Goal: Transaction & Acquisition: Purchase product/service

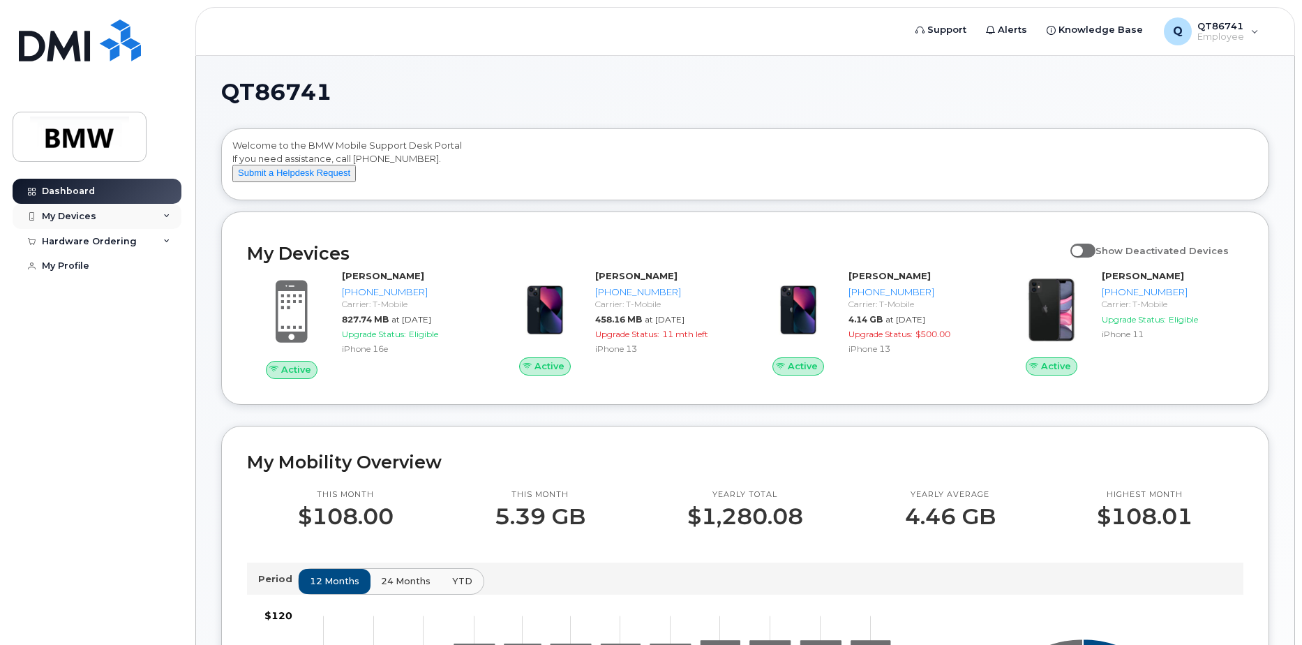
click at [80, 221] on div "My Devices" at bounding box center [69, 216] width 54 height 11
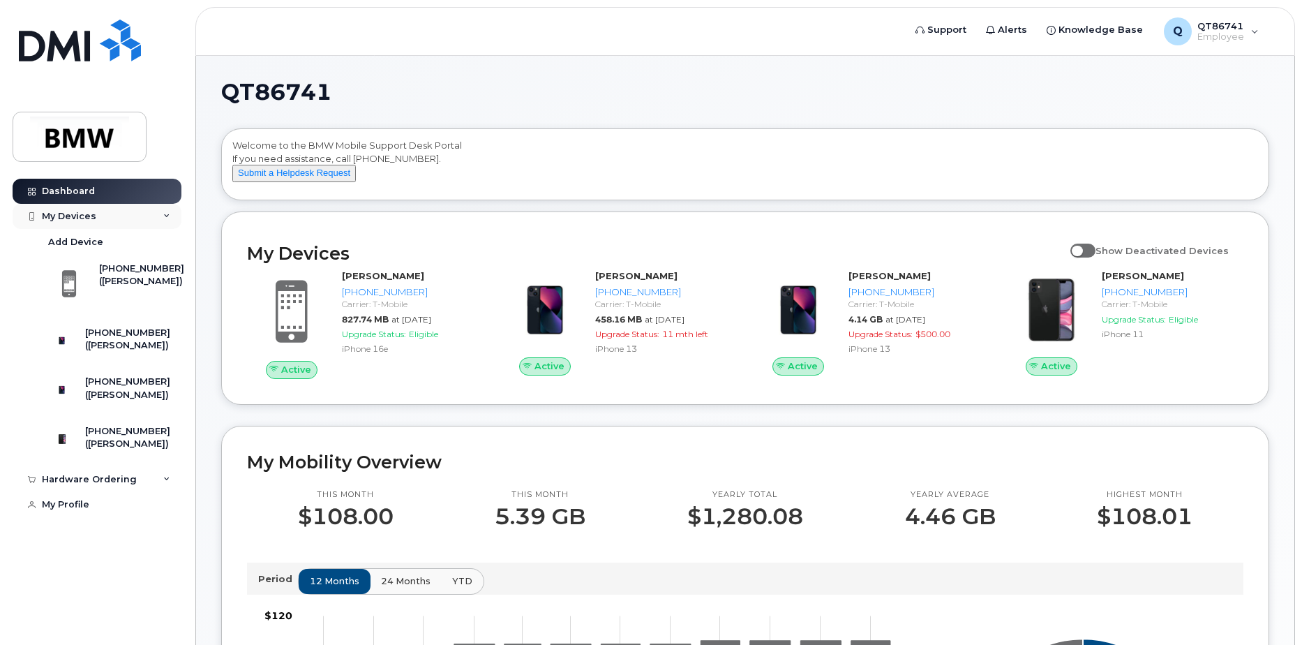
click at [80, 216] on div "My Devices" at bounding box center [69, 216] width 54 height 11
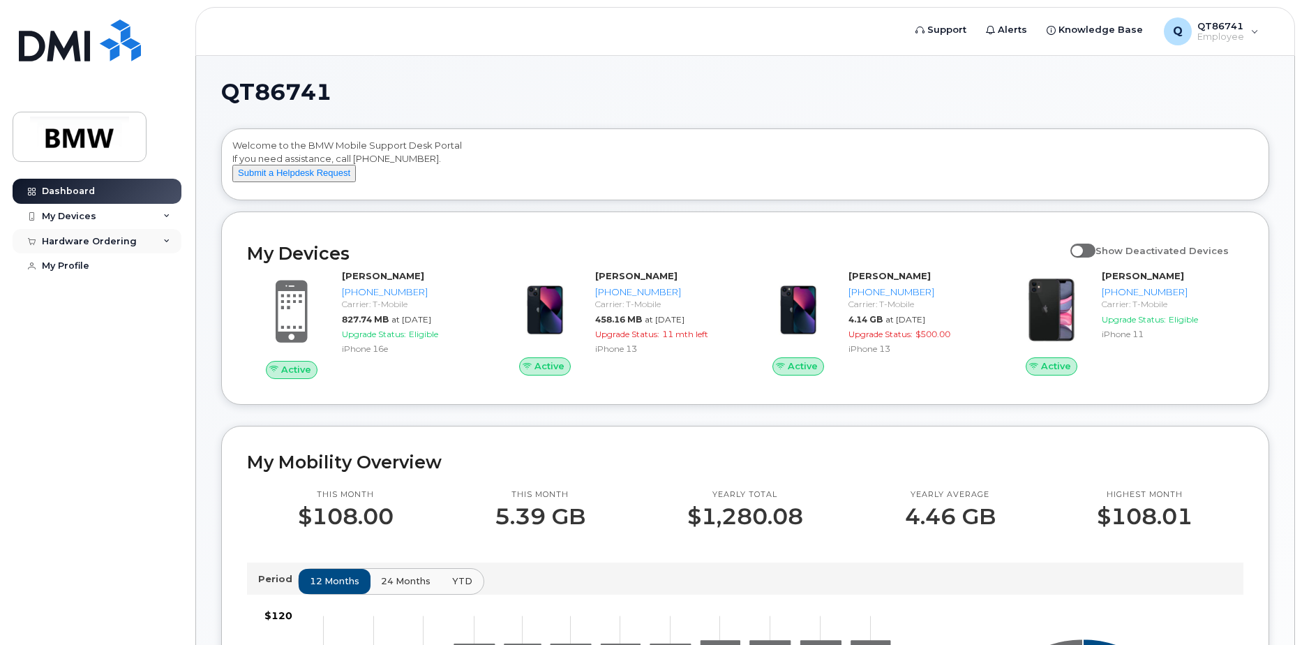
click at [110, 242] on div "Hardware Ordering" at bounding box center [89, 241] width 95 height 11
click at [88, 290] on div "New Order" at bounding box center [74, 293] width 53 height 13
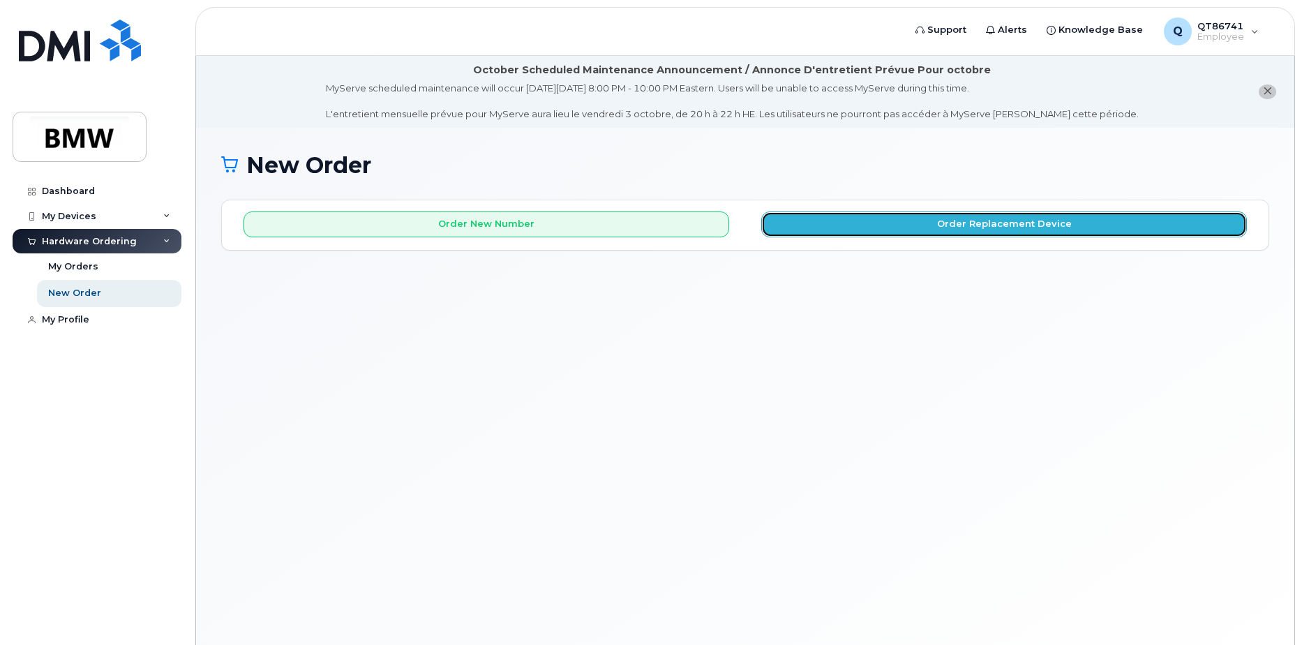
click at [945, 225] on button "Order Replacement Device" at bounding box center [1004, 224] width 486 height 26
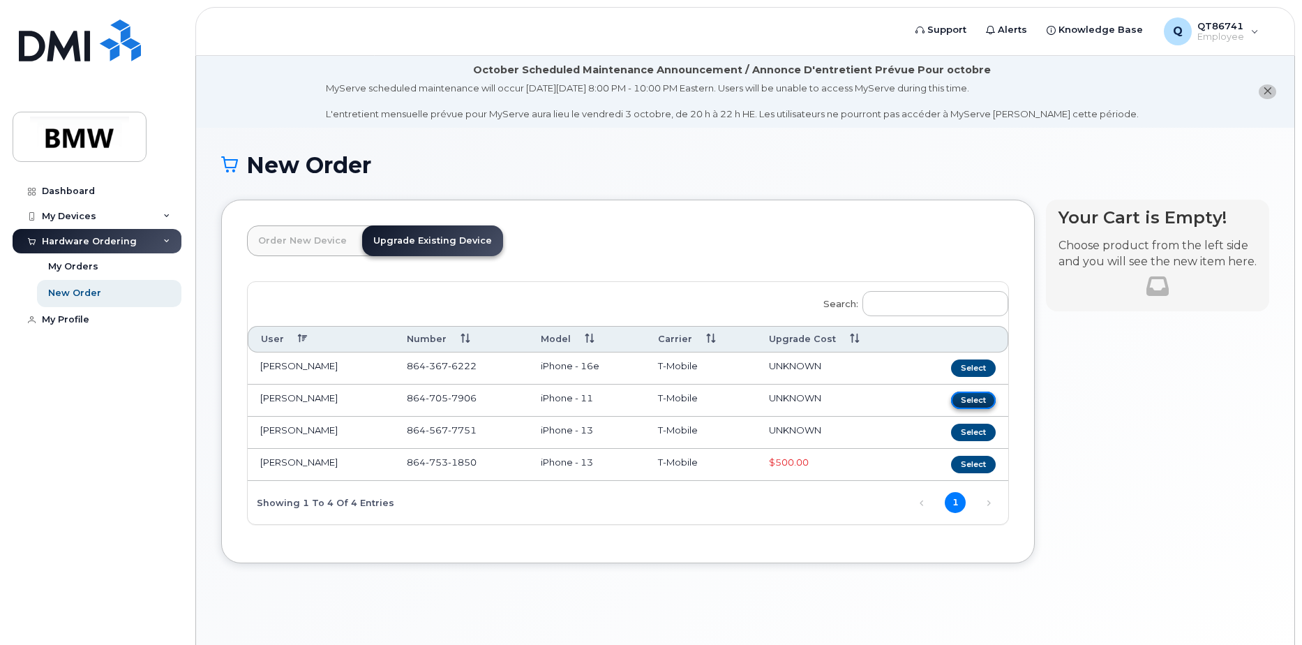
click at [986, 398] on button "Select" at bounding box center [973, 400] width 45 height 17
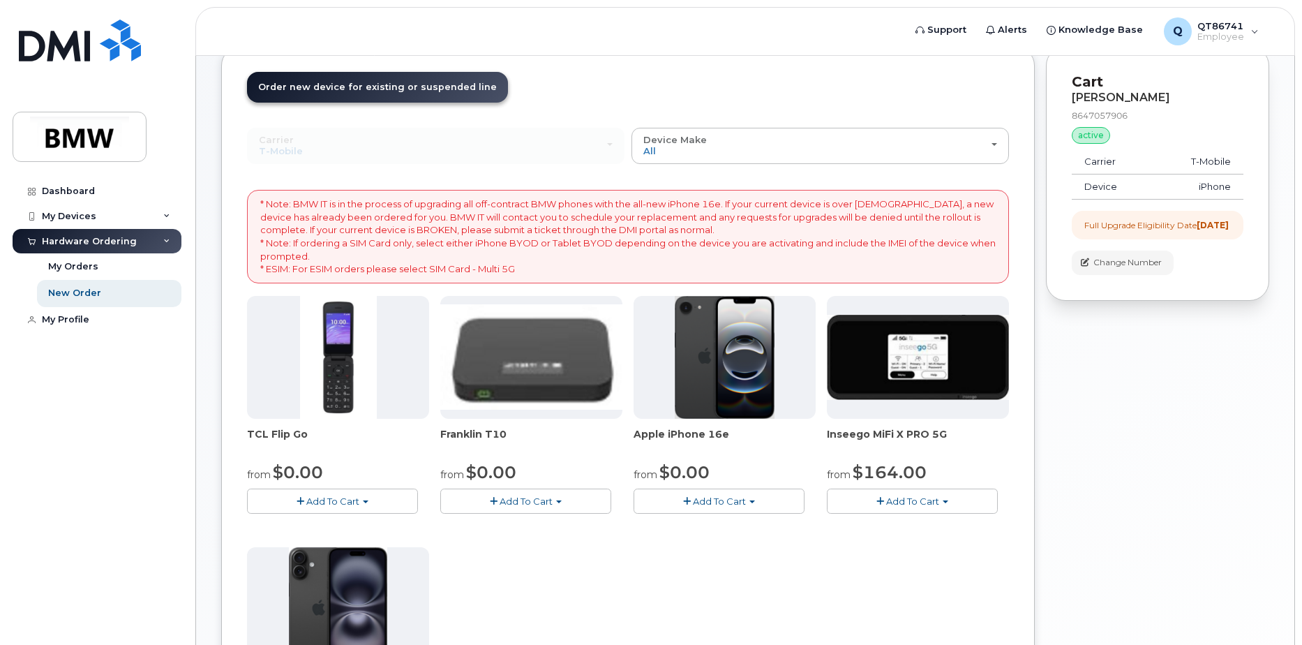
scroll to position [209, 0]
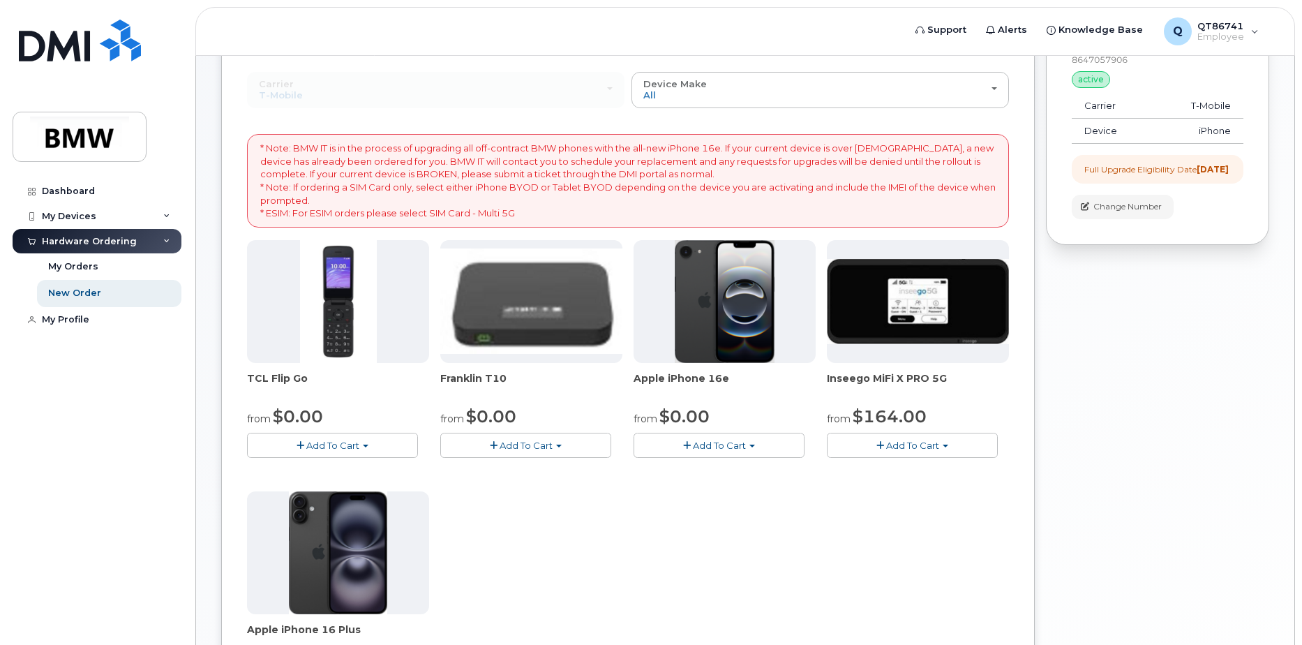
click at [722, 297] on img at bounding box center [725, 301] width 101 height 123
click at [720, 452] on button "Add To Cart" at bounding box center [719, 445] width 171 height 24
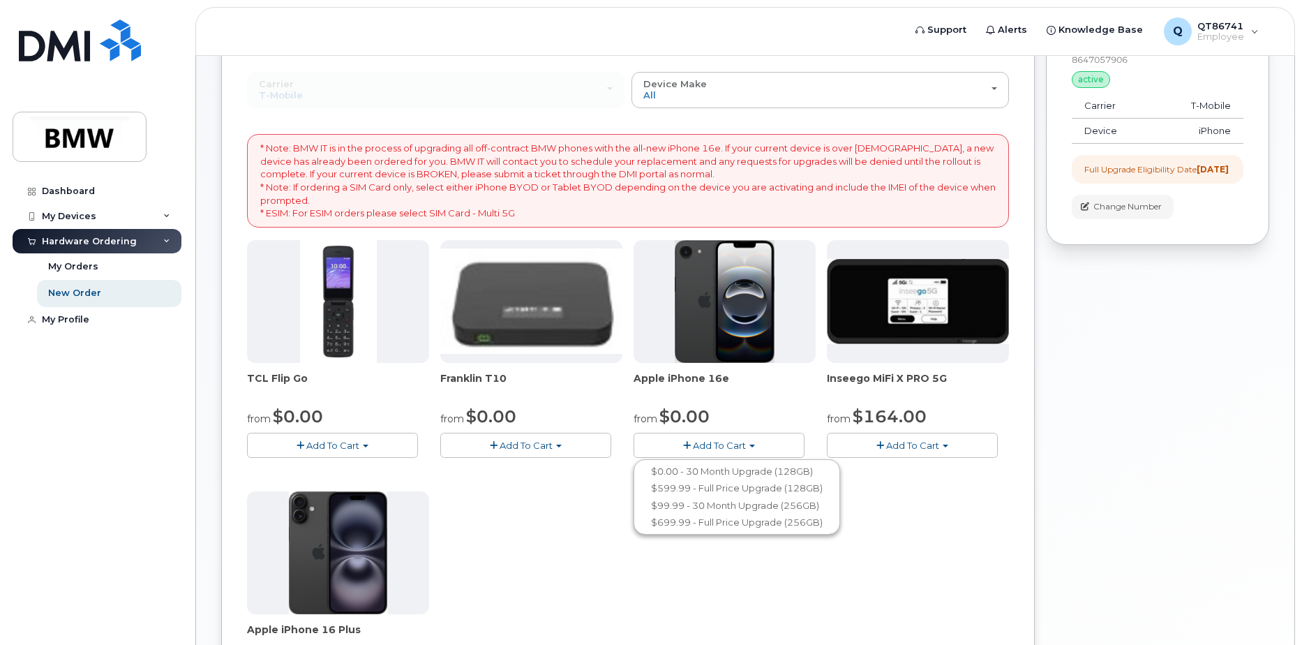
click at [713, 461] on ul "$0.00 - 30 Month Upgrade (128GB) $599.99 - Full Price Upgrade (128GB) $99.99 - …" at bounding box center [737, 496] width 207 height 75
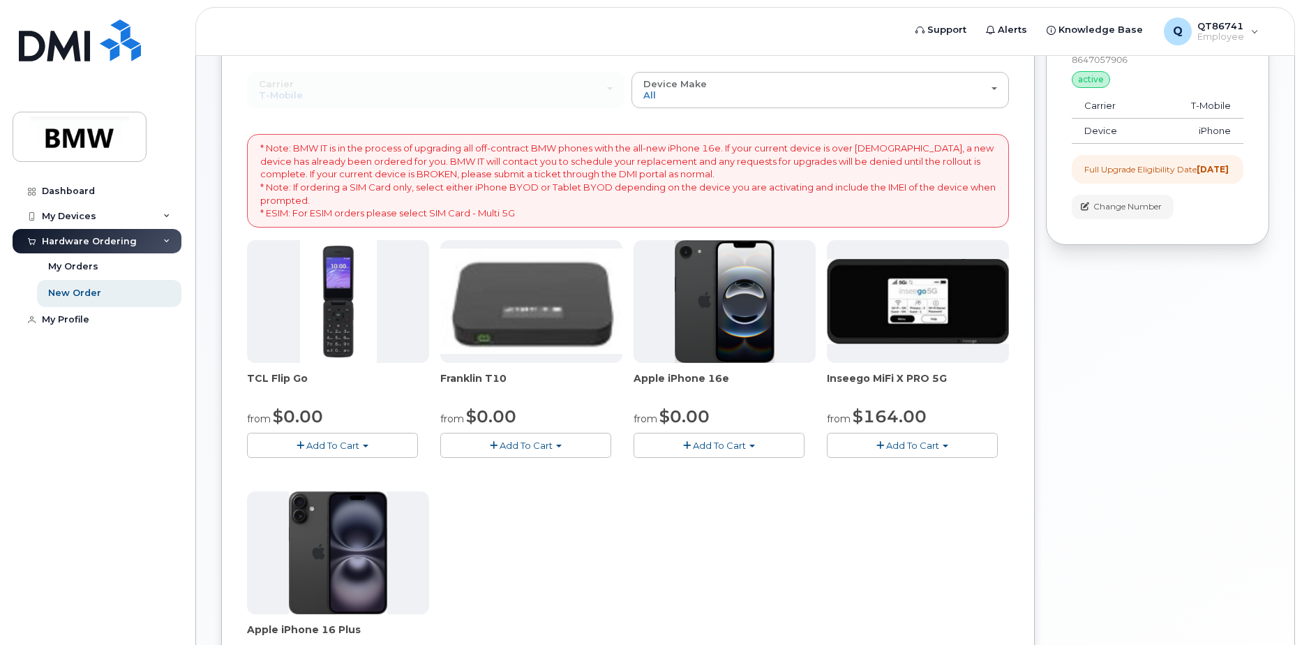
click at [711, 472] on div "TCL Flip Go from $0.00 Add To Cart $0.00 - 30 month Upgrade $96.00 - Full Price…" at bounding box center [628, 485] width 762 height 491
click at [720, 449] on span "Add To Cart" at bounding box center [719, 445] width 53 height 11
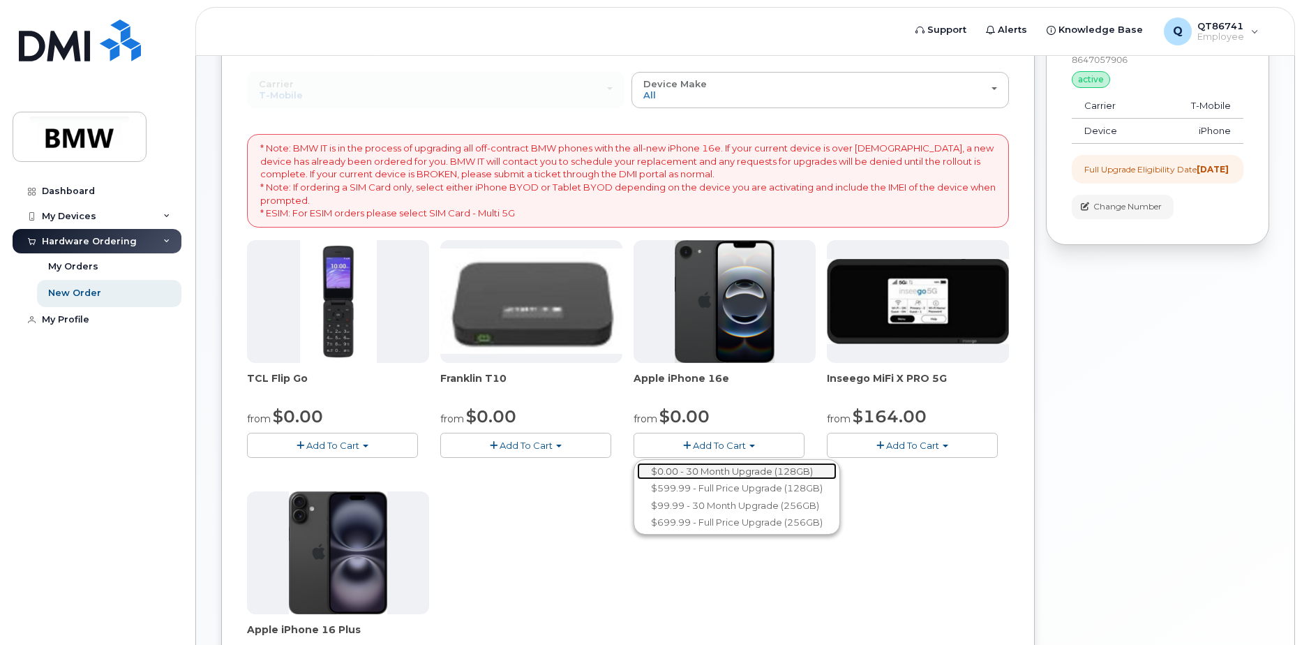
click at [715, 471] on link "$0.00 - 30 Month Upgrade (128GB)" at bounding box center [737, 471] width 200 height 17
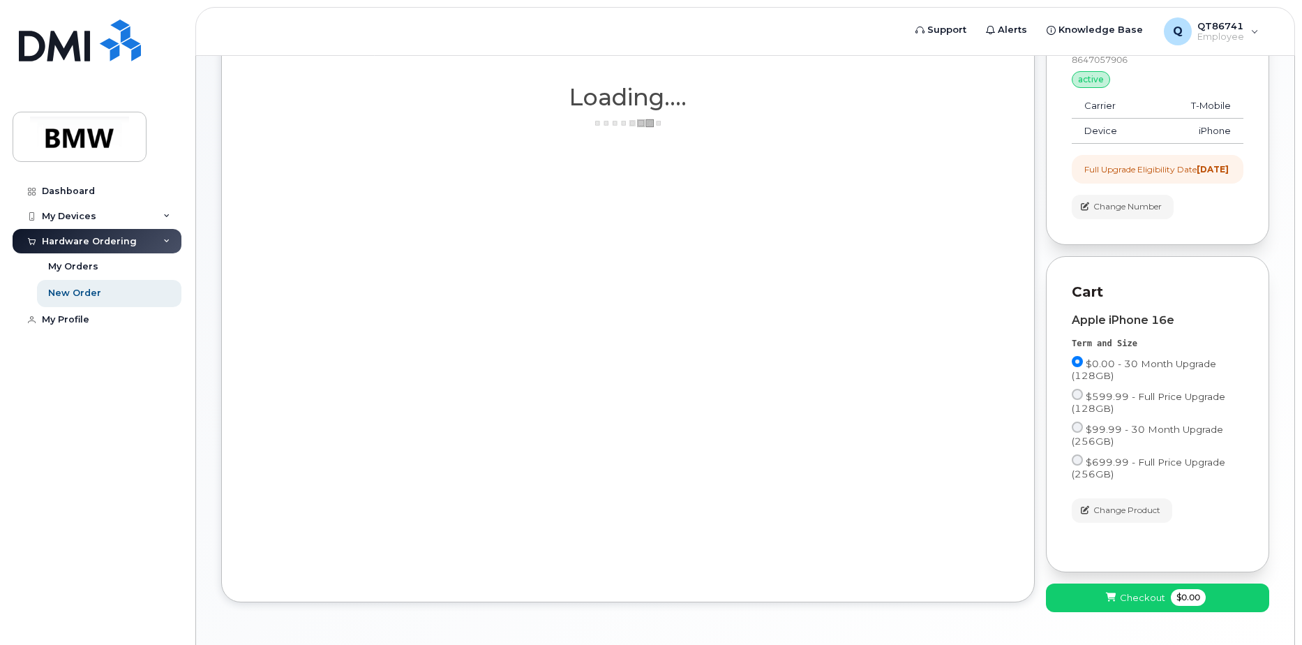
click at [749, 508] on div "Order New Device Upgrade Existing Device Order new device and new line Order ne…" at bounding box center [628, 296] width 814 height 612
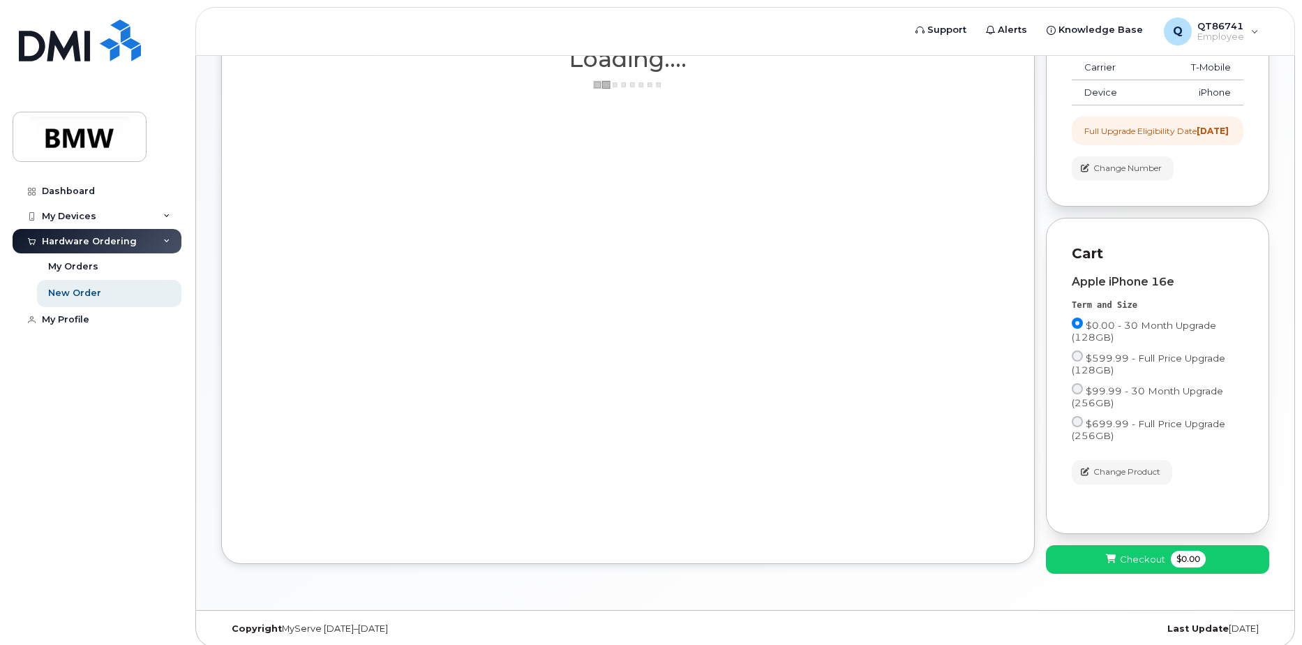
scroll to position [269, 0]
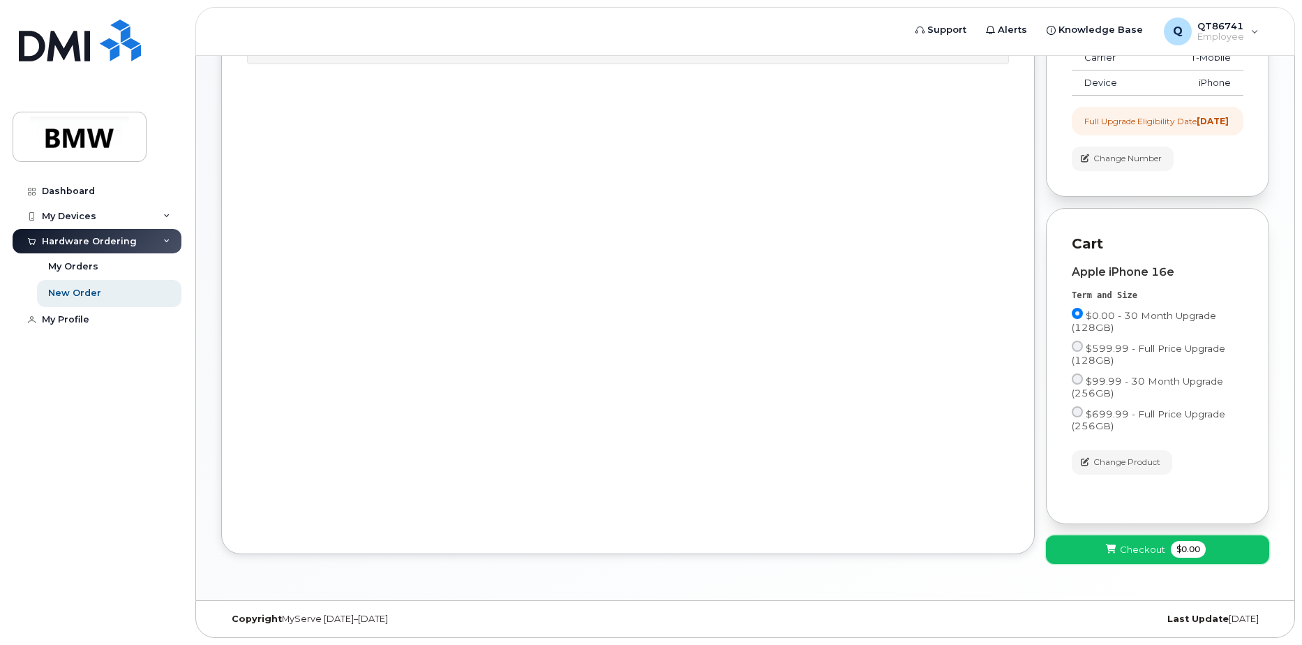
click at [1173, 549] on span "$0.00" at bounding box center [1188, 549] width 35 height 17
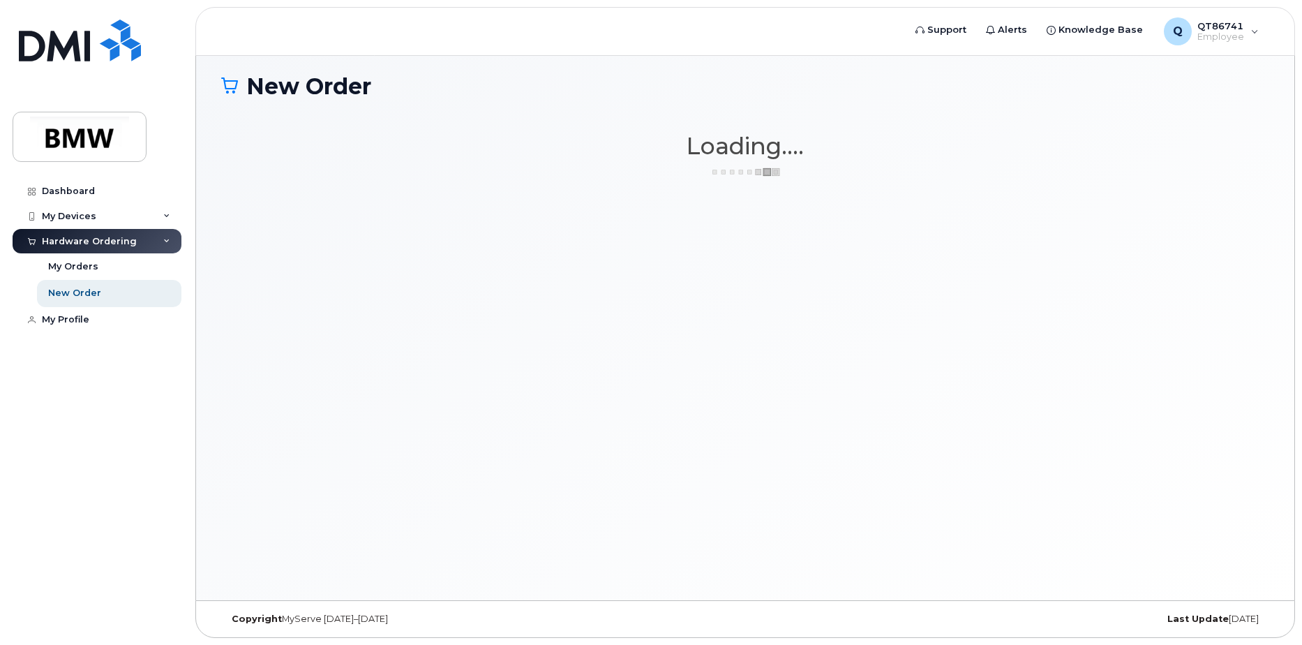
scroll to position [79, 0]
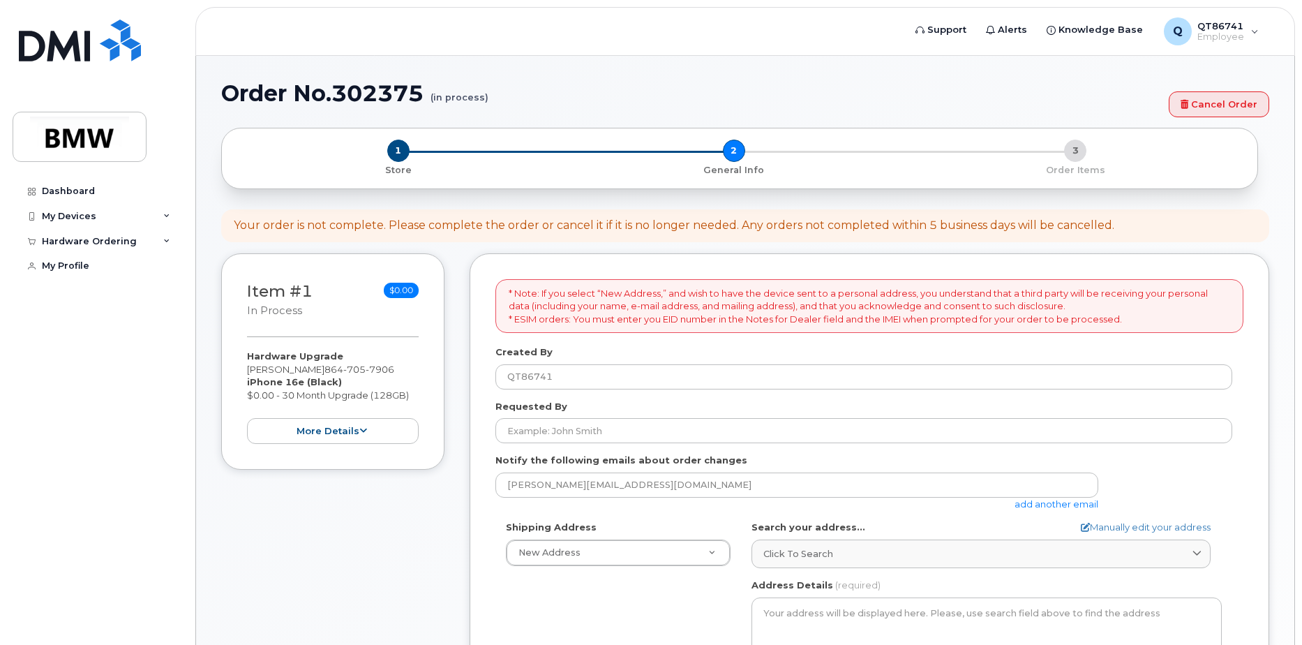
select select
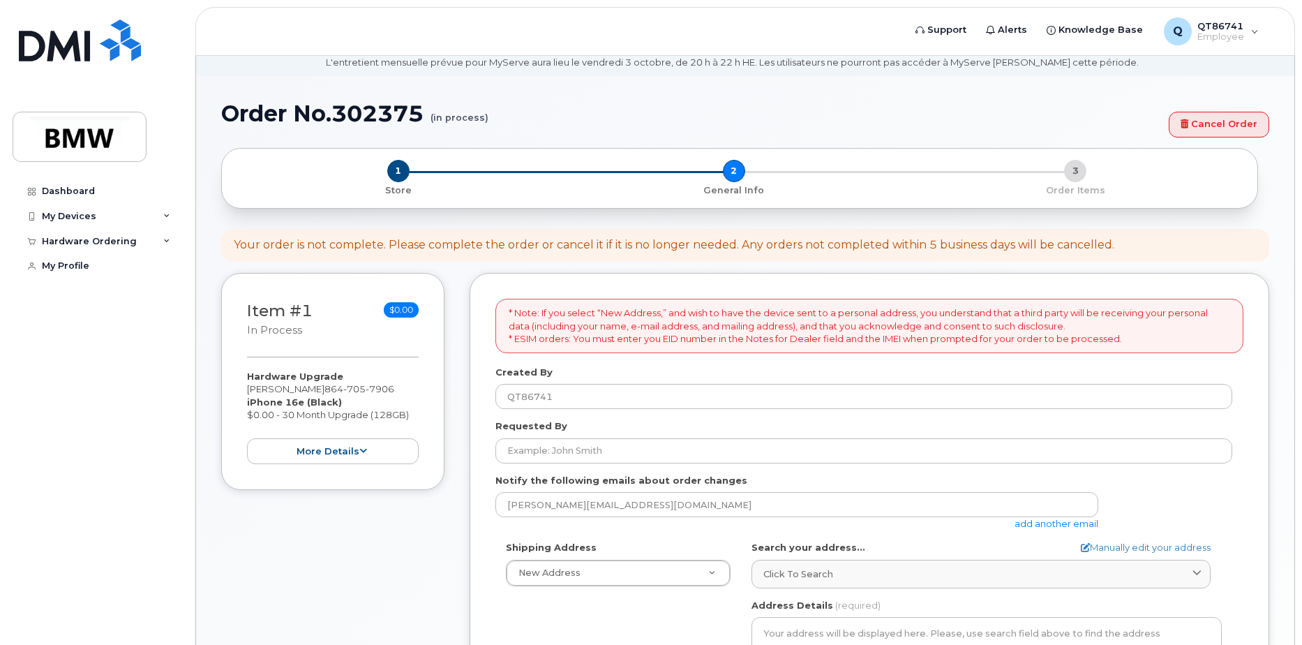
scroll to position [140, 0]
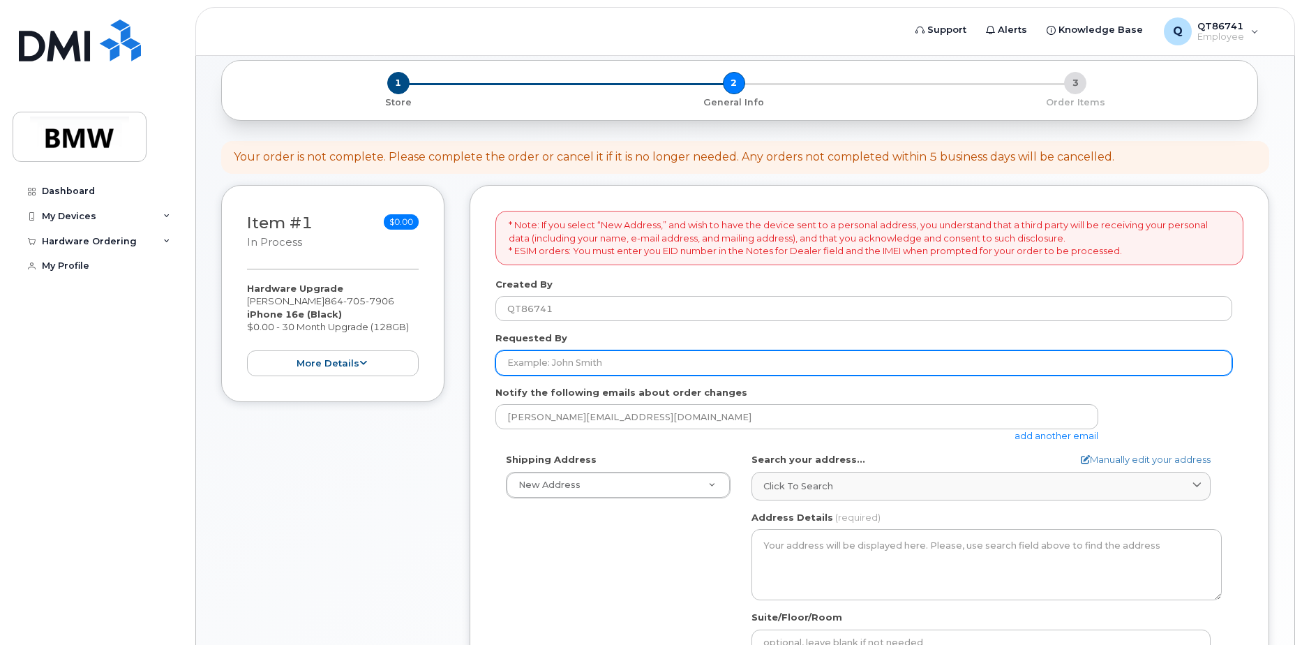
click at [596, 364] on input "Requested By" at bounding box center [864, 362] width 737 height 25
type input "Tyson Cantwell"
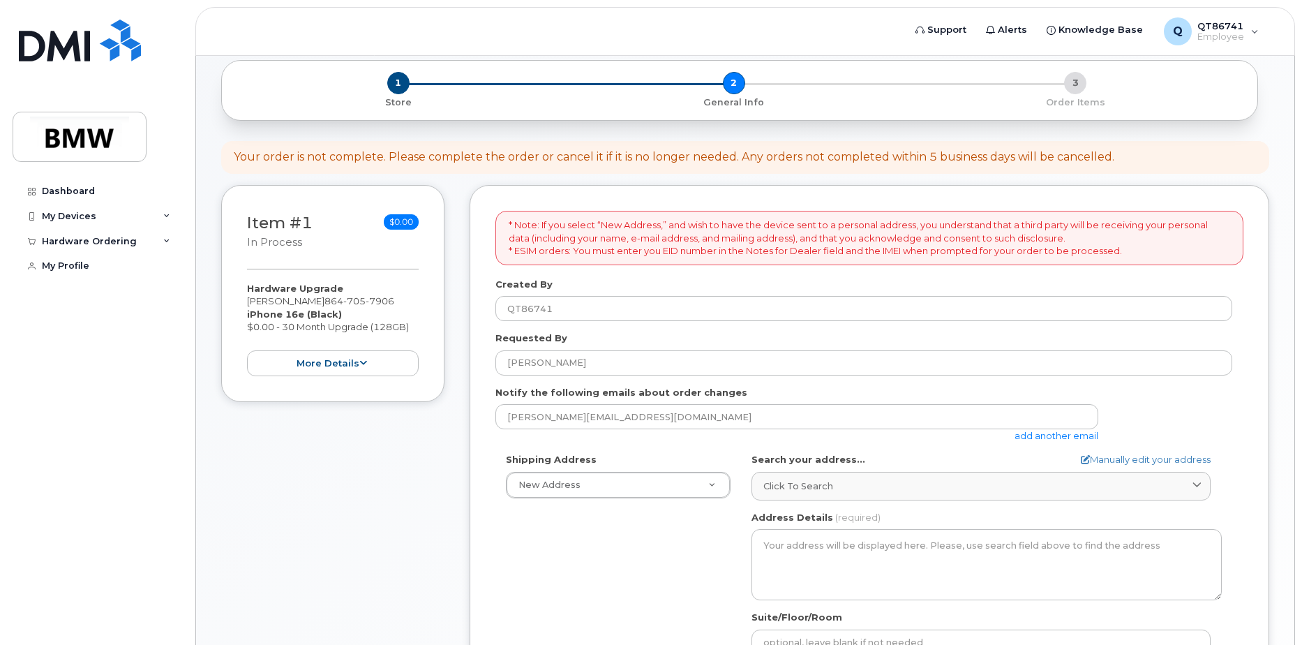
click at [653, 583] on div "Shipping Address New Address New Address BMW MC Plant BMW North America Financi…" at bounding box center [864, 613] width 737 height 320
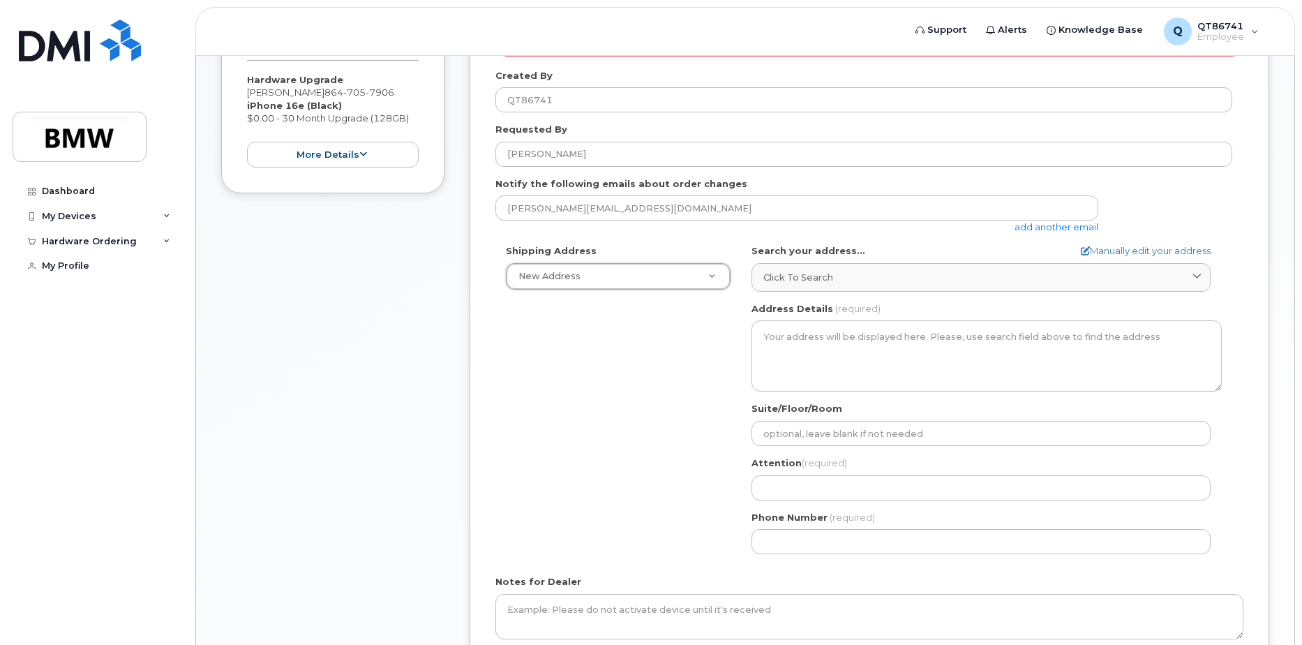
scroll to position [349, 0]
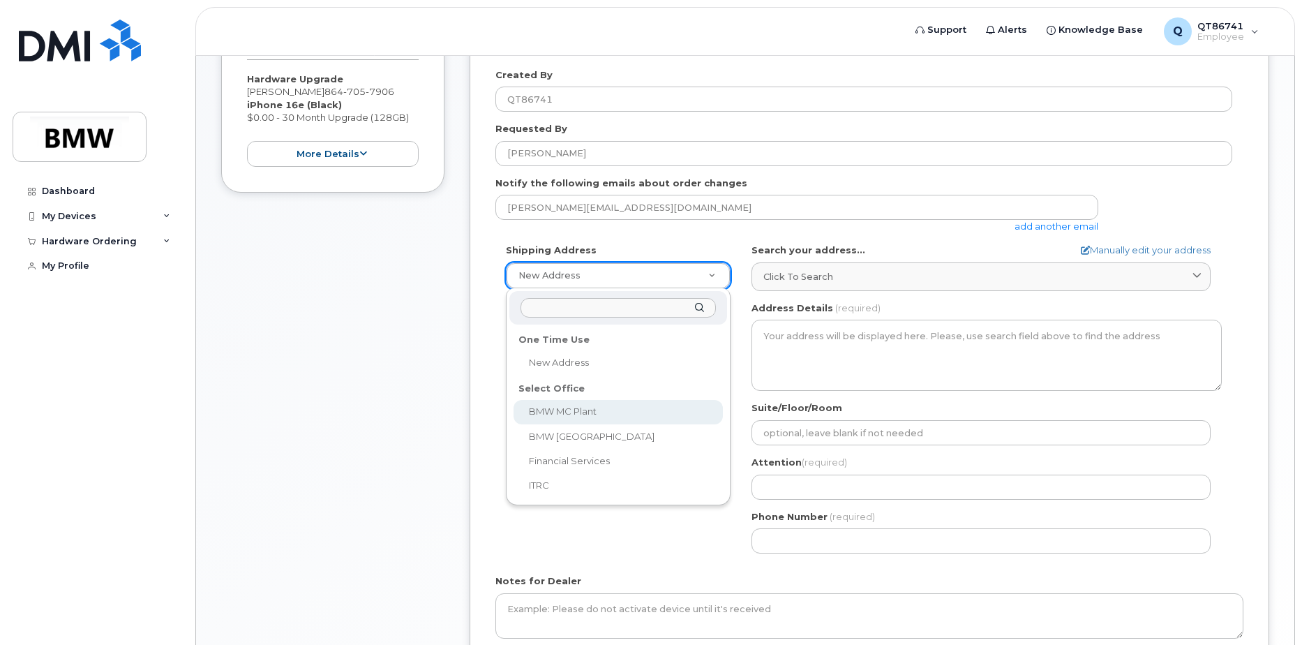
select select
type textarea "1400 Highway 101 S GREER SC 29651-6731 UNITED STATES Greer South Carolina 29651…"
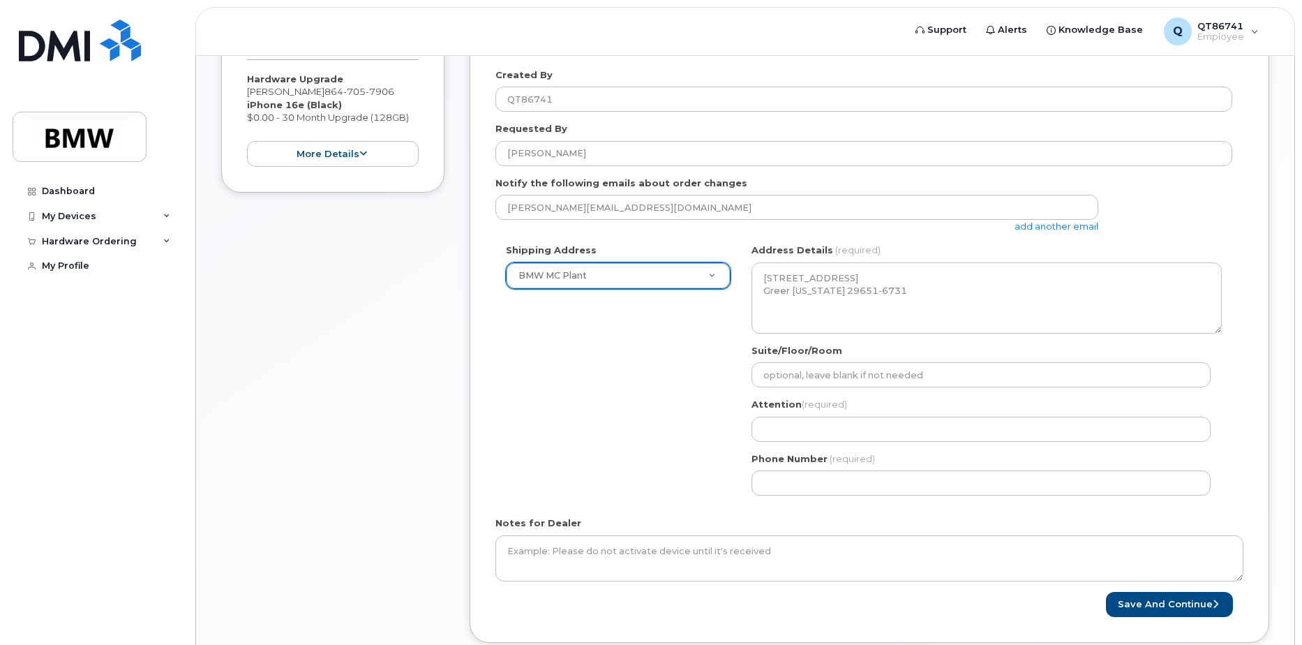
click at [586, 403] on div "Shipping Address BMW MC Plant New Address BMW MC Plant BMW North America Financ…" at bounding box center [864, 375] width 737 height 262
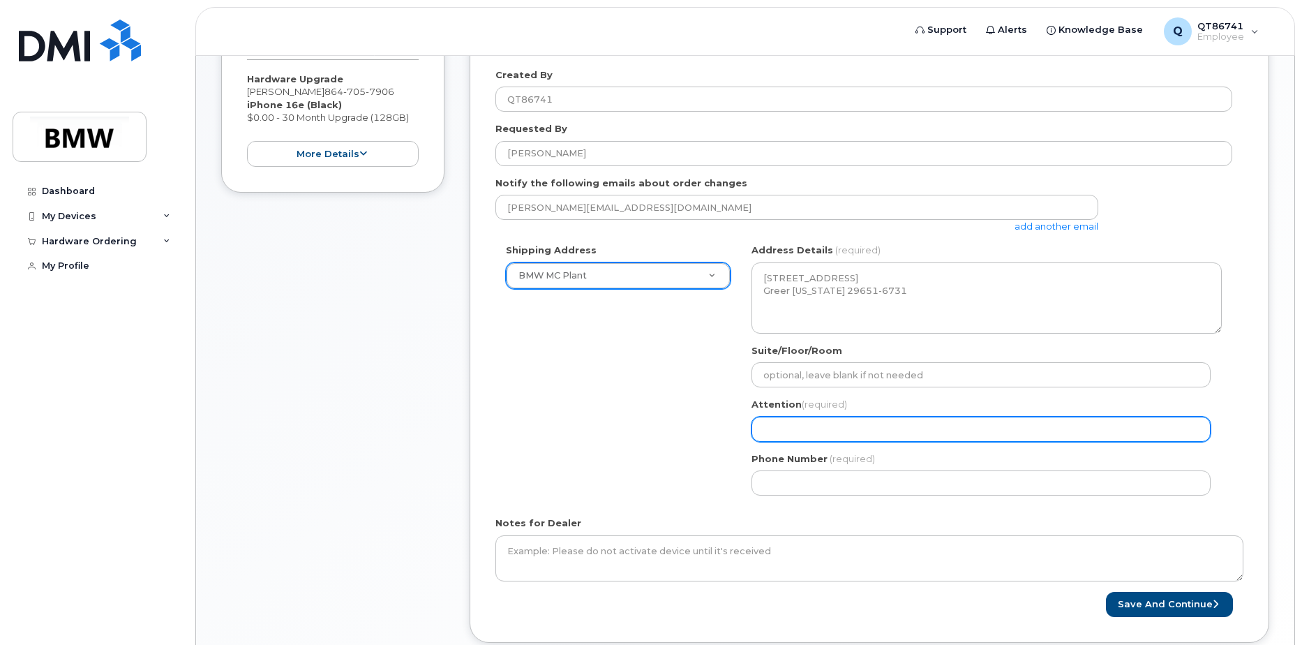
click at [824, 431] on input "Attention (required)" at bounding box center [981, 429] width 459 height 25
select select
type input "T"
select select
type input "[PERSON_NAME]"
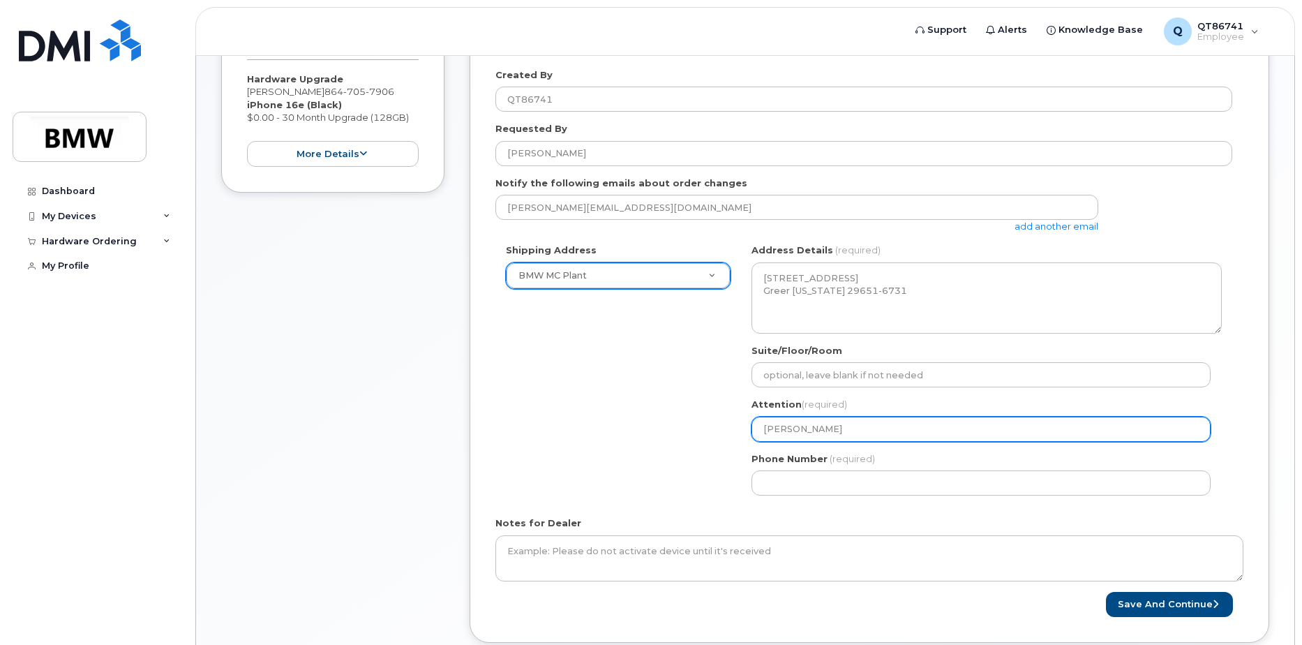
select select
type input "T"
select select
type input "M"
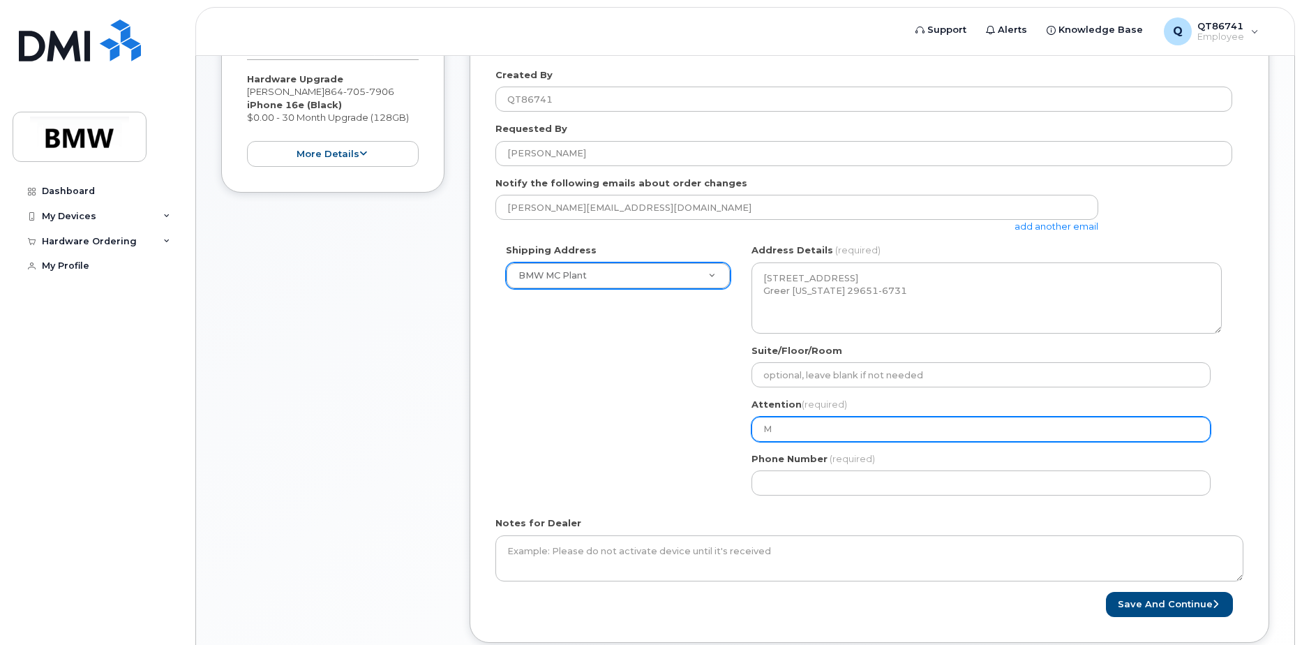
select select
type input "Ma"
select select
type input "Mat"
select select
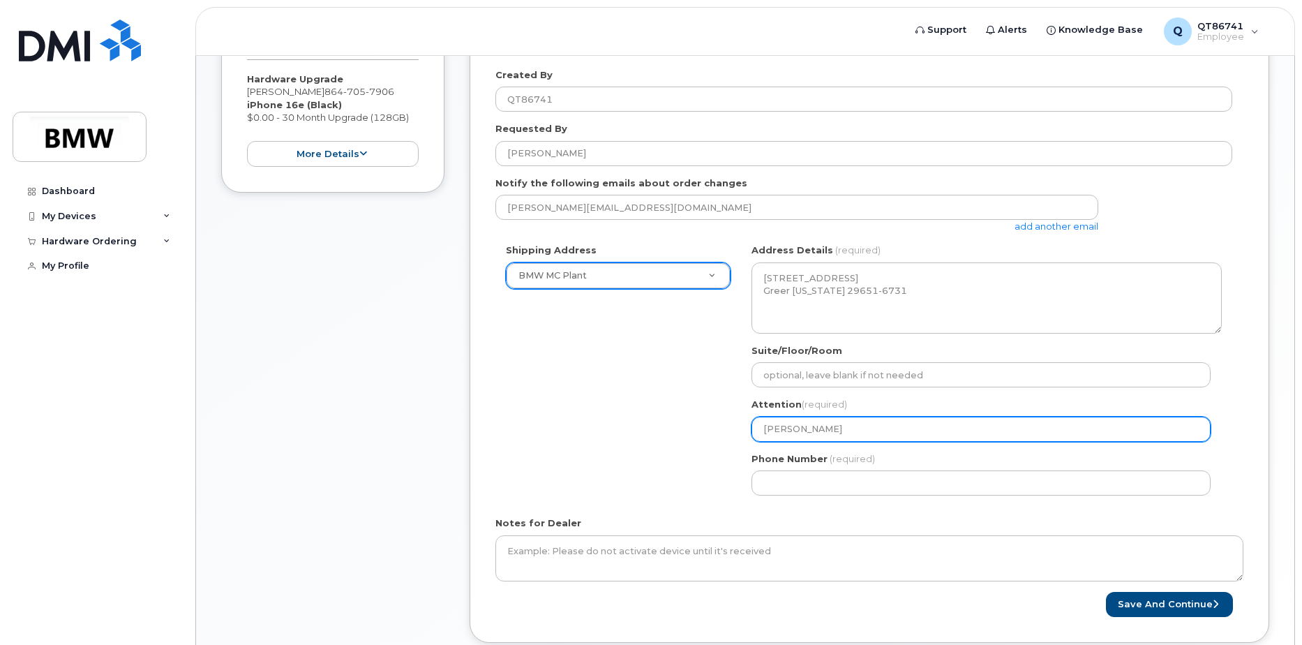
type input "Matt"
select select
type input "Matt H"
select select
type input "Matt Ha"
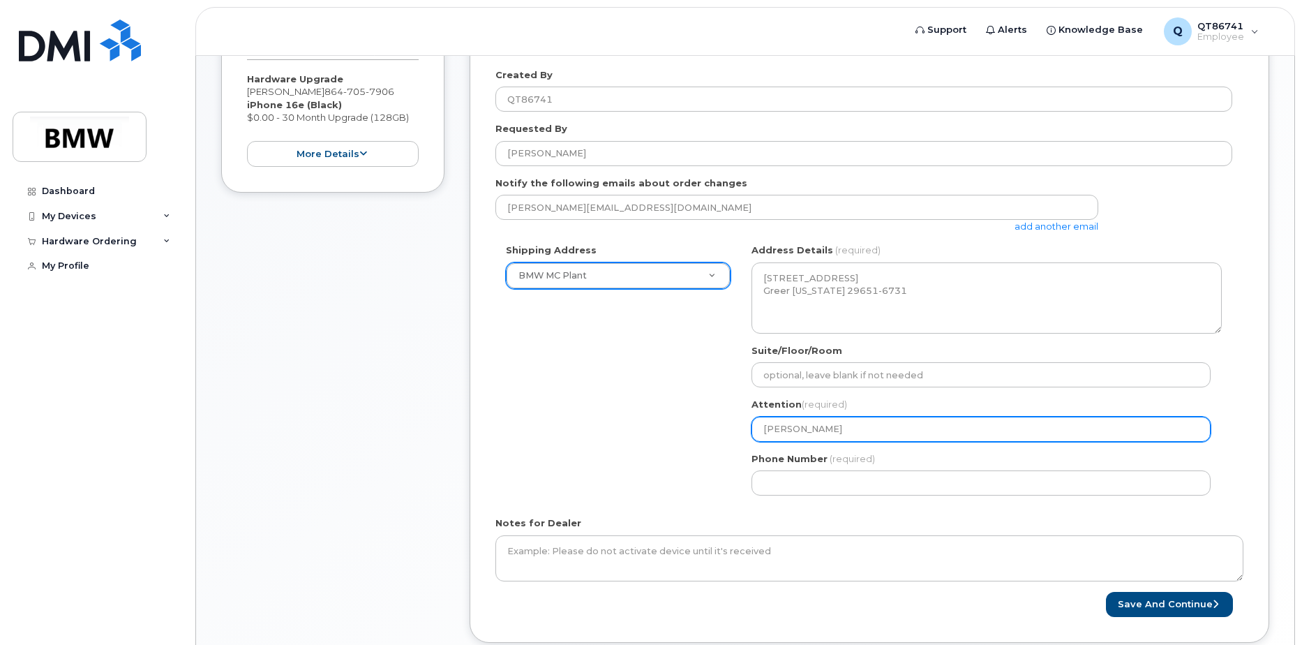
select select
type input "Matt Han"
select select
type input "Matt Hann"
select select
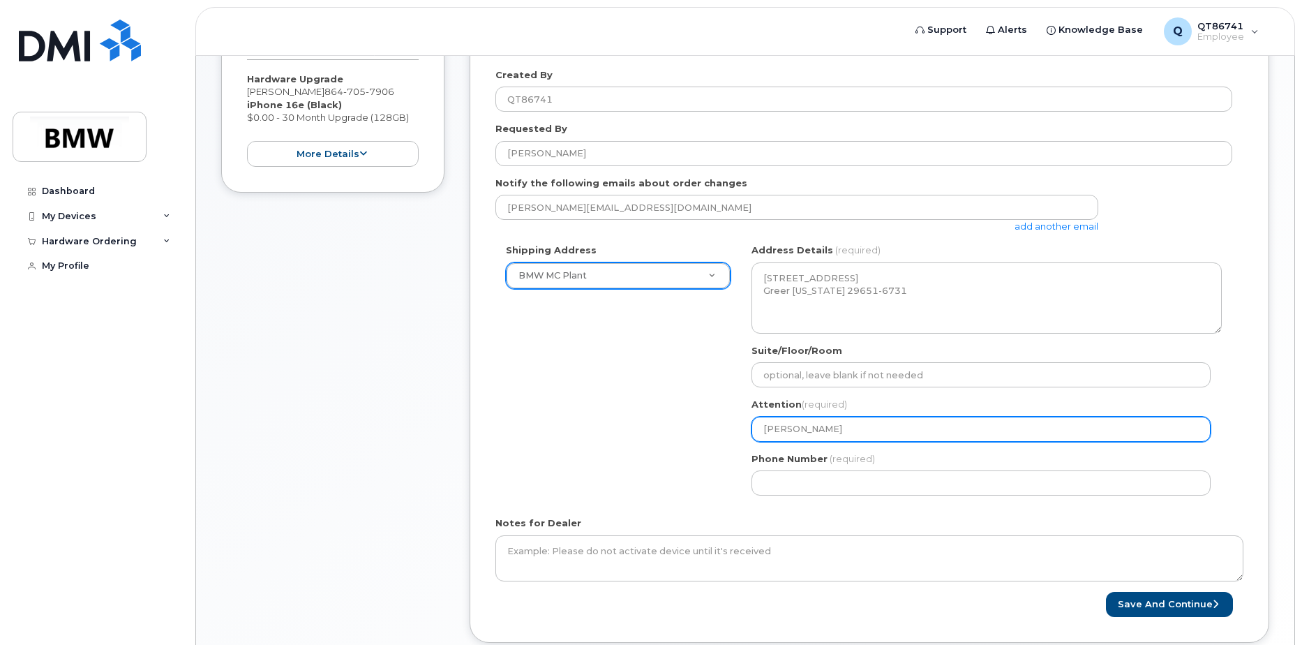
type input "Matt Hanna"
select select
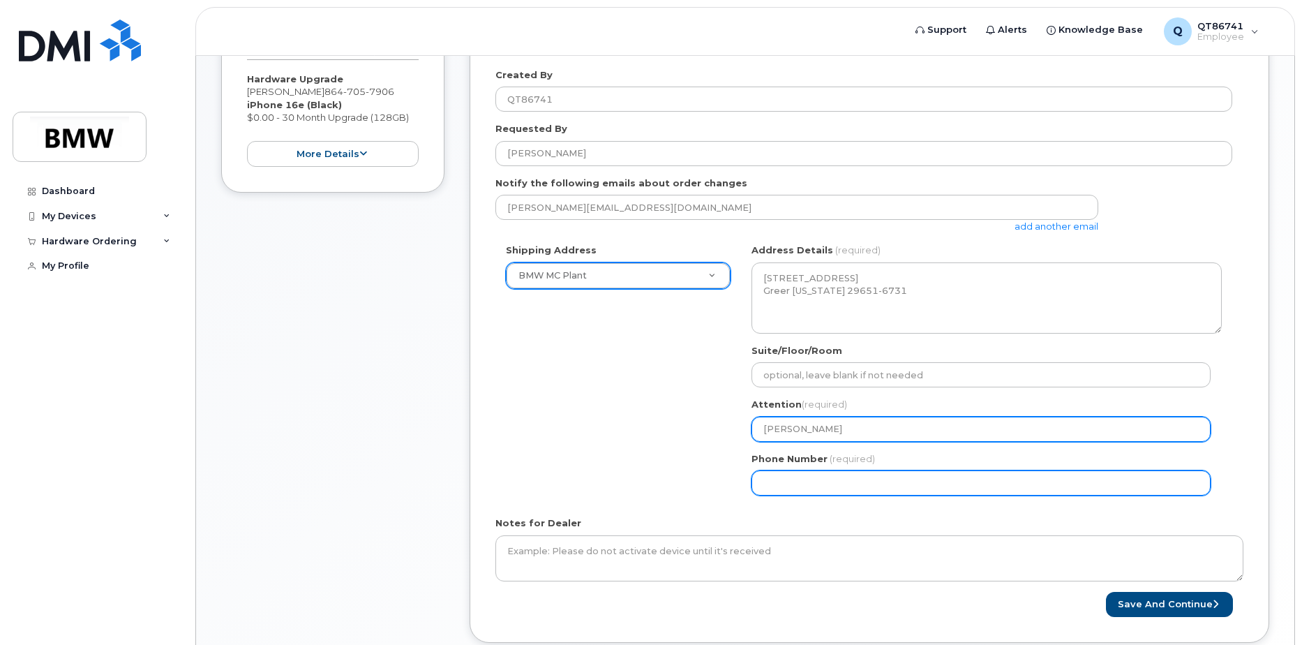
type input "Matt Hannah"
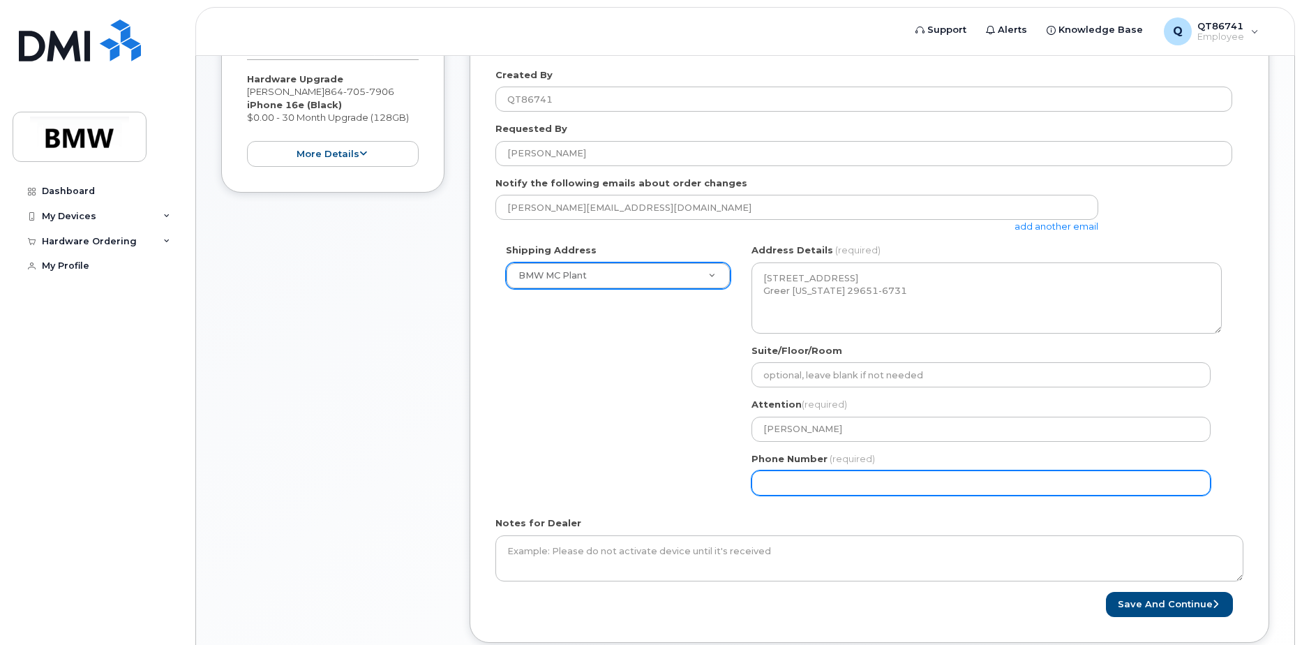
click at [763, 489] on input "Phone Number" at bounding box center [981, 482] width 459 height 25
type input "8645677751"
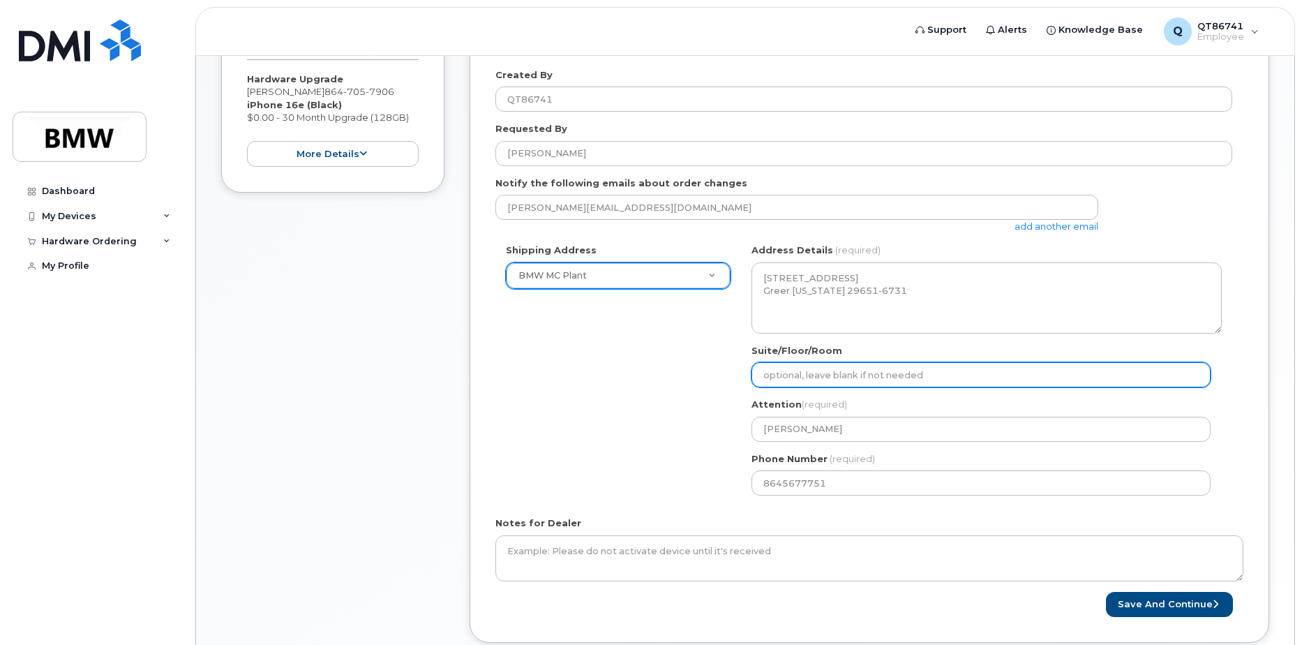
type input "Paint Shop North 4th floor offices"
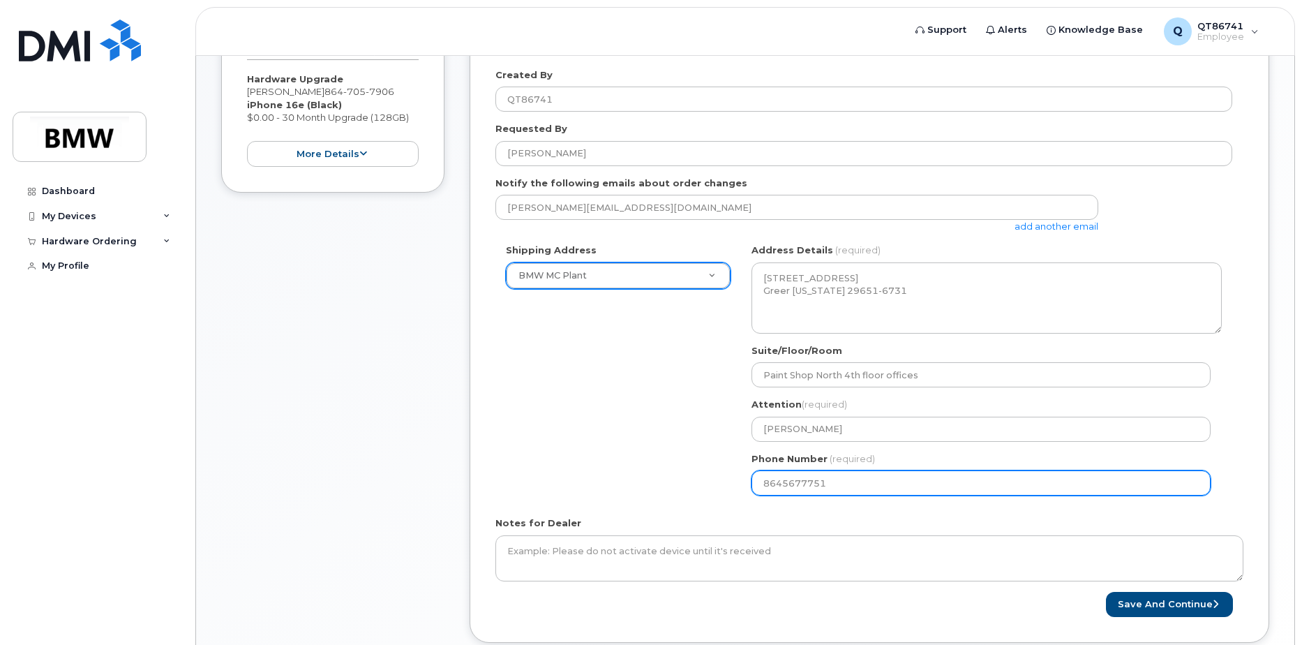
select select
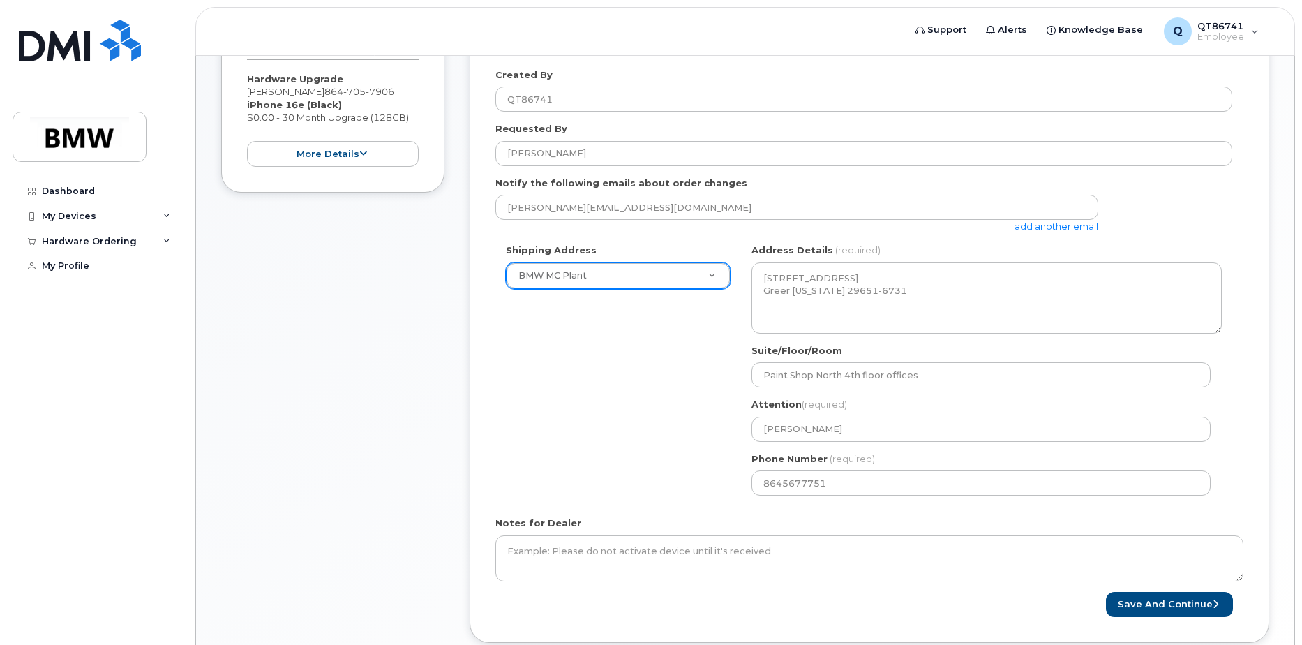
click at [646, 449] on div "Shipping Address BMW MC Plant New Address BMW MC Plant BMW North America Financ…" at bounding box center [864, 375] width 737 height 262
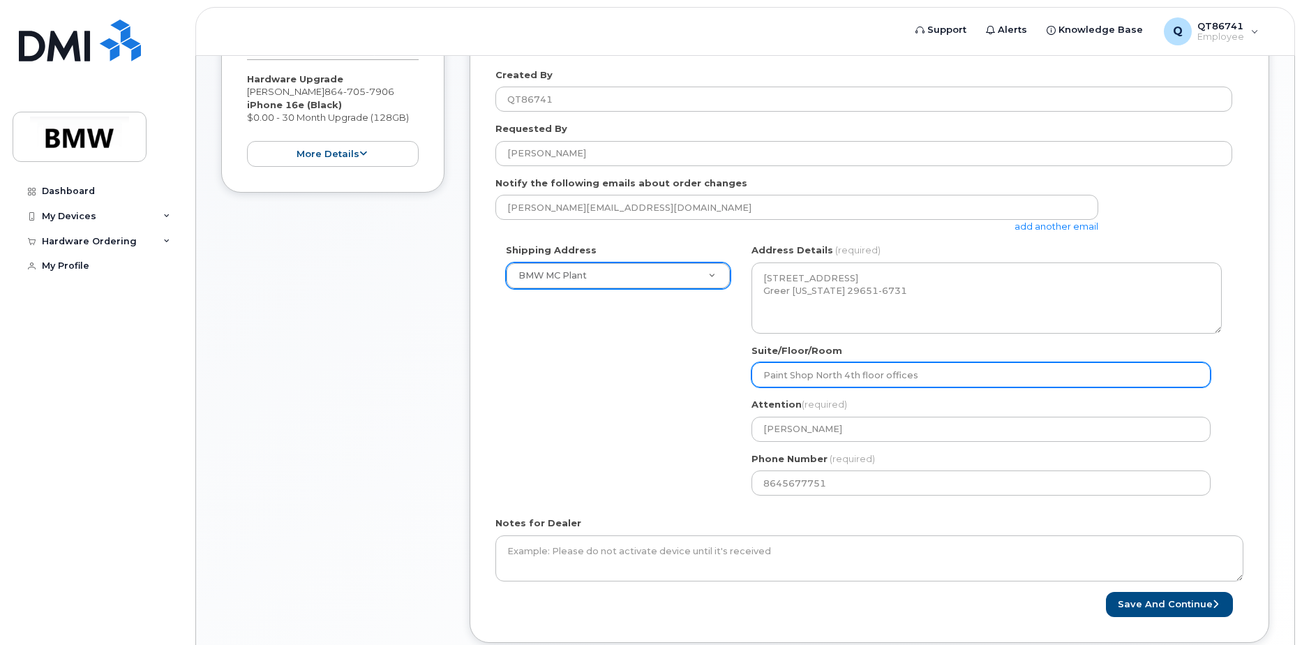
click at [928, 373] on input "Paint Shop North 4th floor offices" at bounding box center [981, 374] width 459 height 25
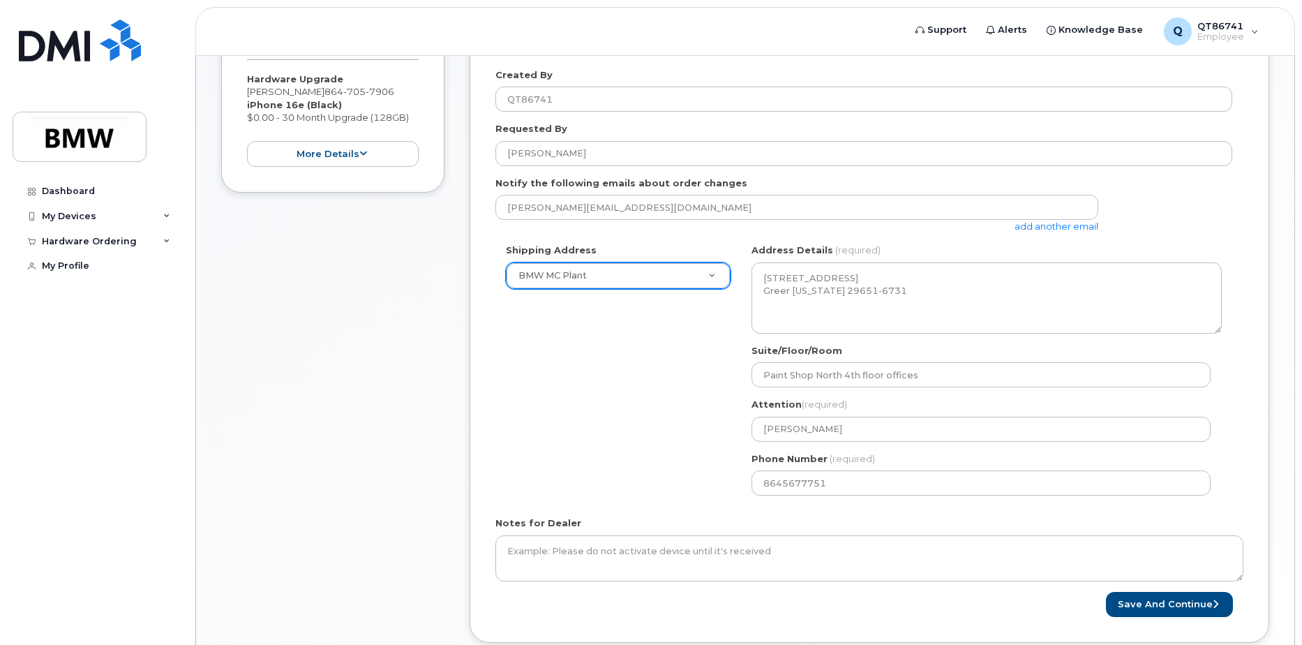
drag, startPoint x: 653, startPoint y: 375, endPoint x: 700, endPoint y: 320, distance: 72.8
click at [653, 374] on div "Shipping Address BMW MC Plant New Address BMW MC Plant BMW North America Financ…" at bounding box center [864, 375] width 737 height 262
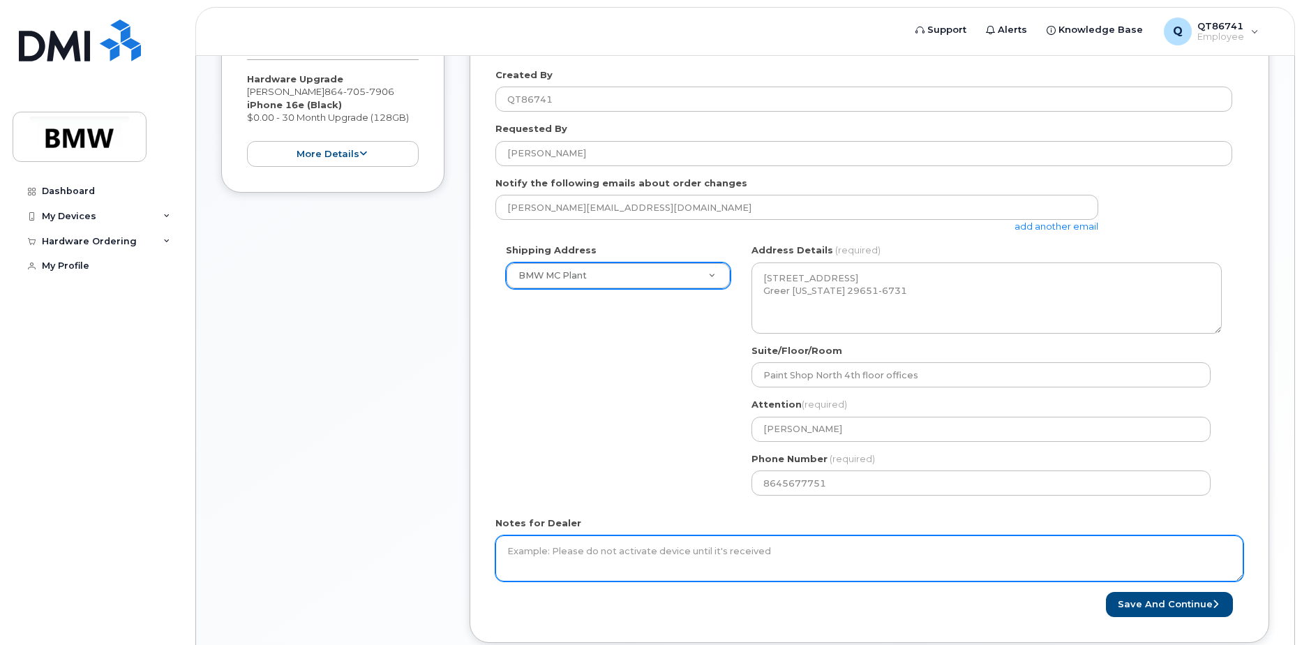
click at [973, 569] on textarea "Notes for Dealer" at bounding box center [870, 558] width 748 height 46
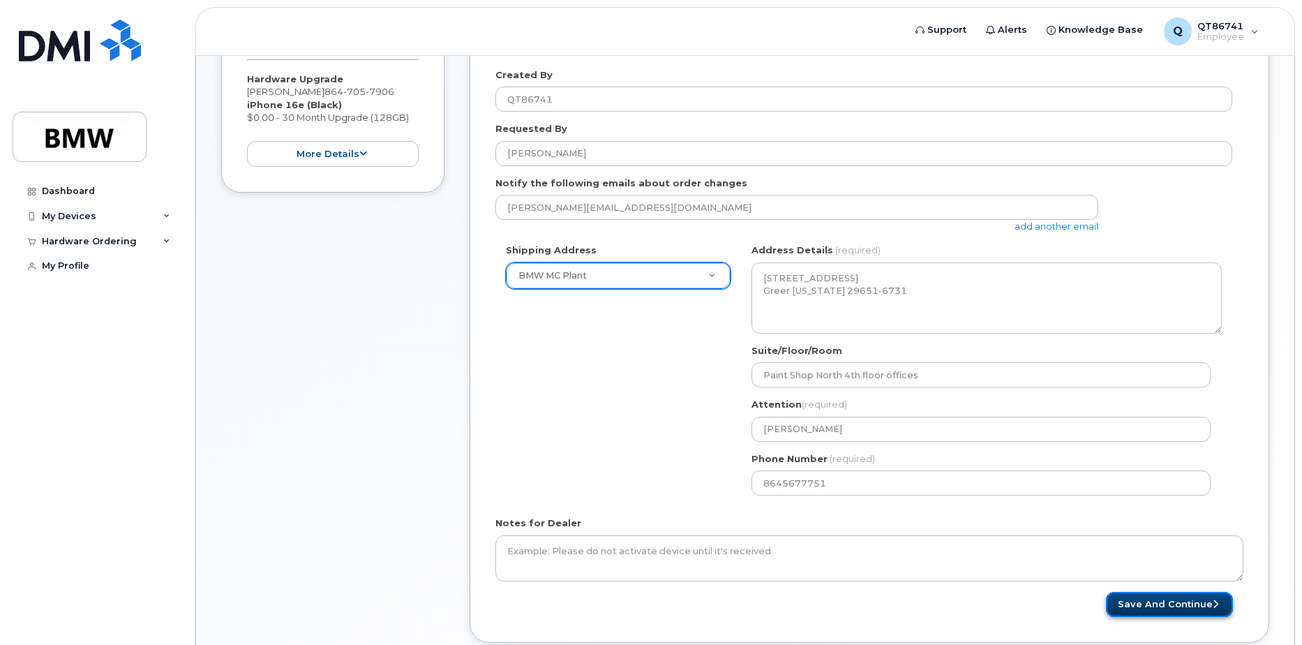
click at [1169, 611] on button "Save and Continue" at bounding box center [1169, 605] width 127 height 26
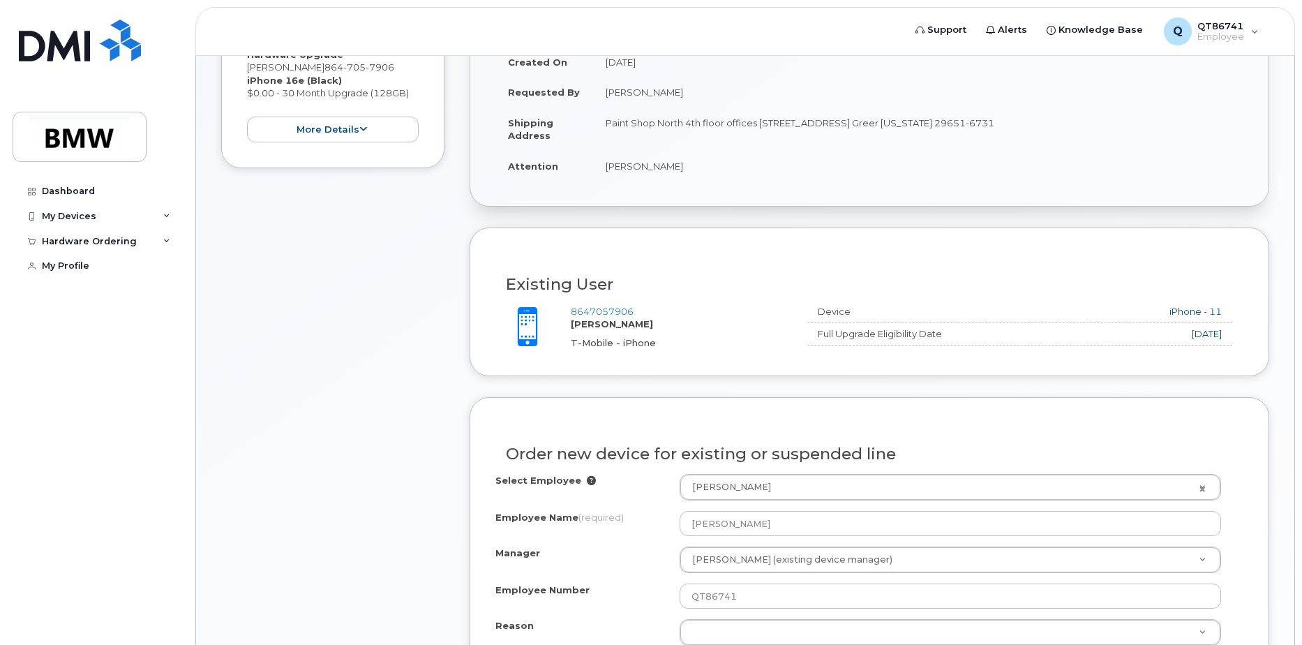
scroll to position [420, 0]
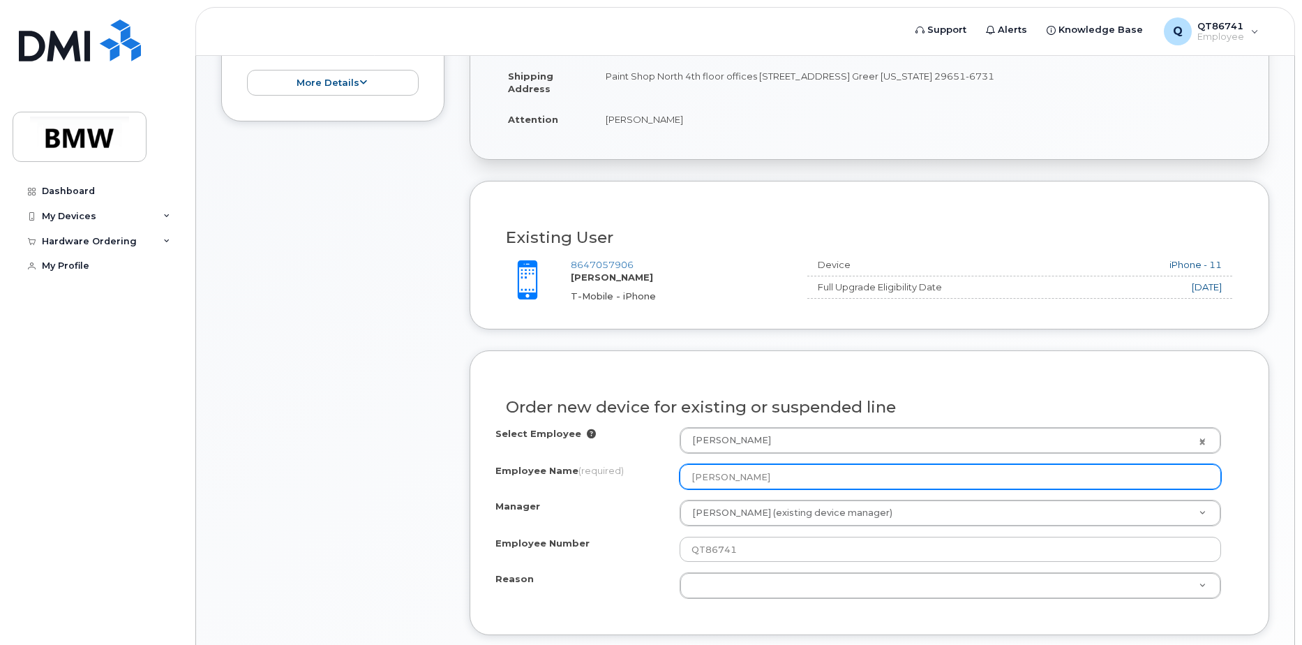
click at [842, 477] on input "Matthew Hannah" at bounding box center [951, 476] width 542 height 25
drag, startPoint x: 842, startPoint y: 477, endPoint x: 597, endPoint y: 473, distance: 245.0
click at [597, 473] on div "Employee Name (required) Matthew Hannah" at bounding box center [870, 476] width 748 height 25
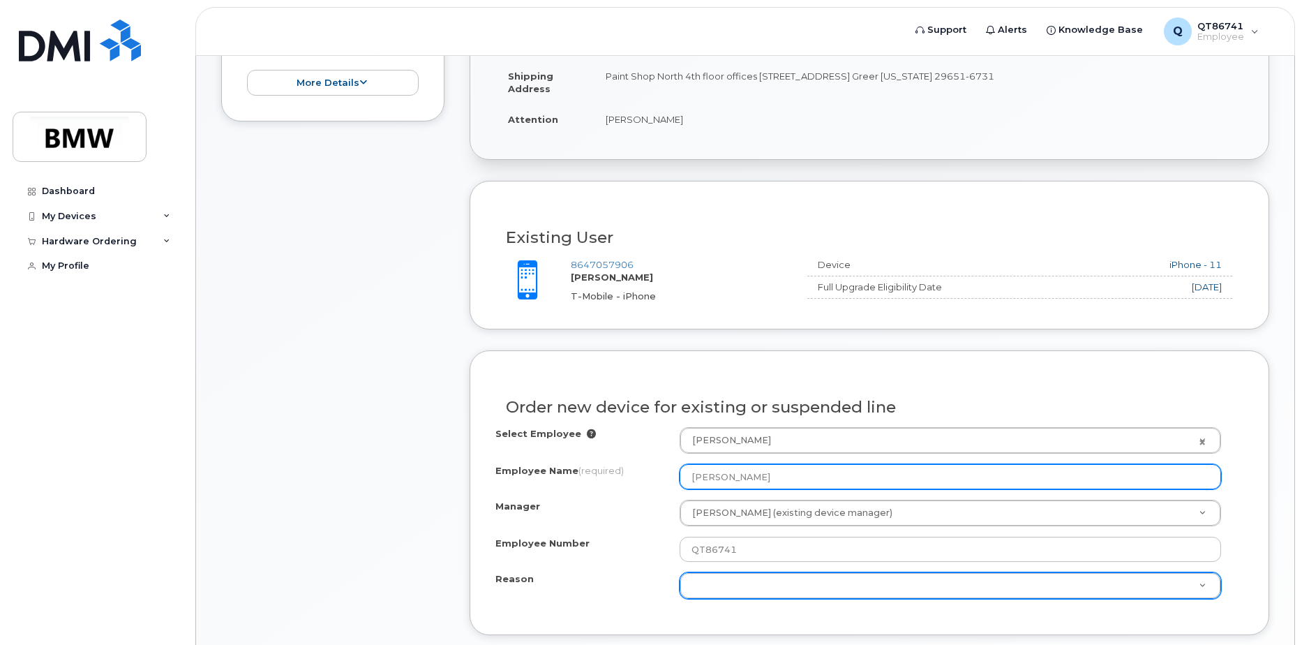
type input "[PERSON_NAME]"
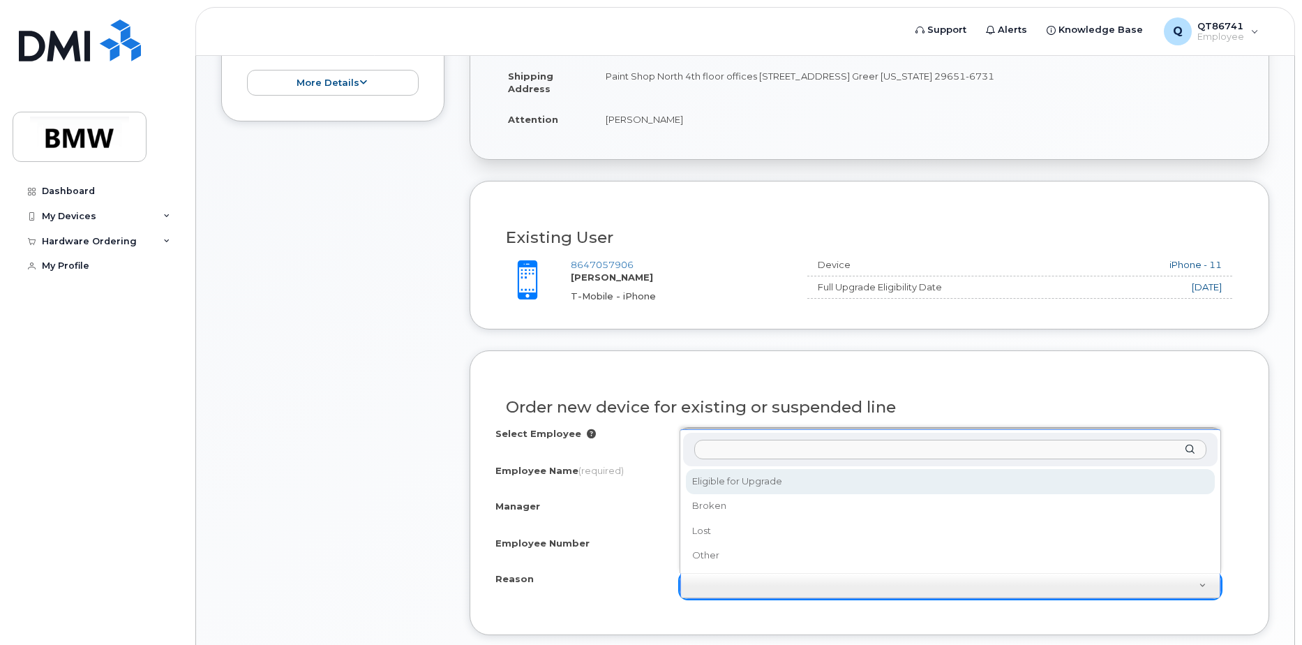
select select "eligible_for_upgrade"
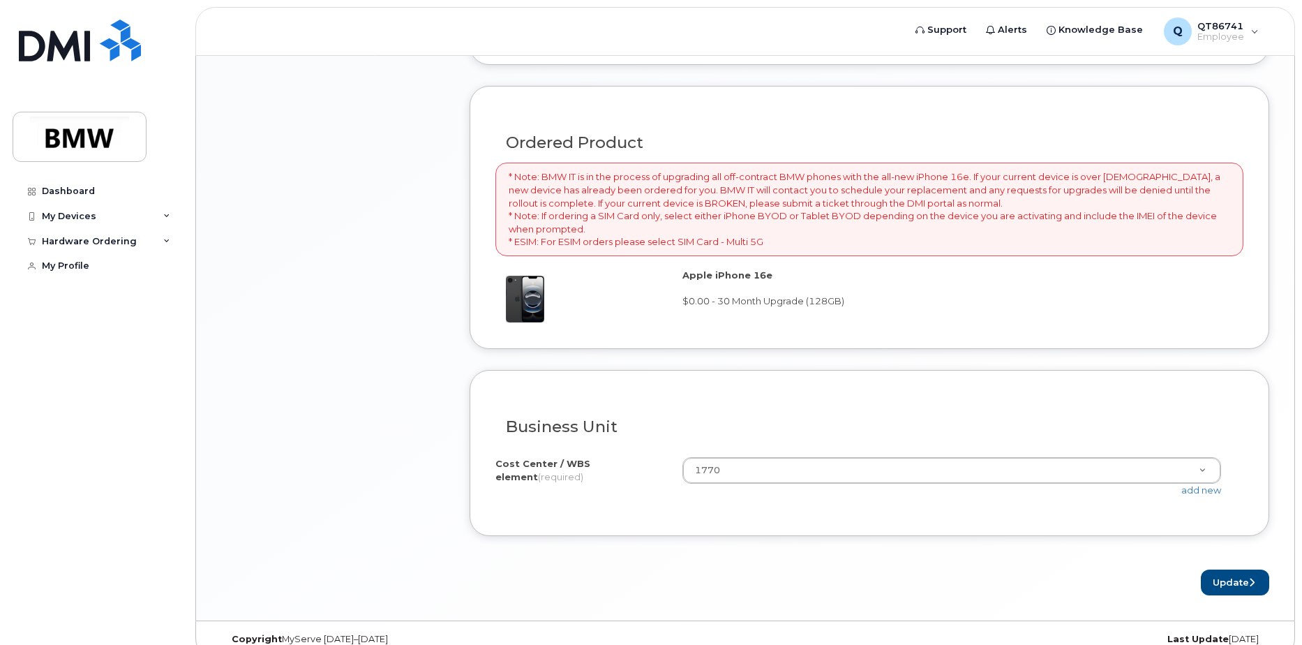
scroll to position [1011, 0]
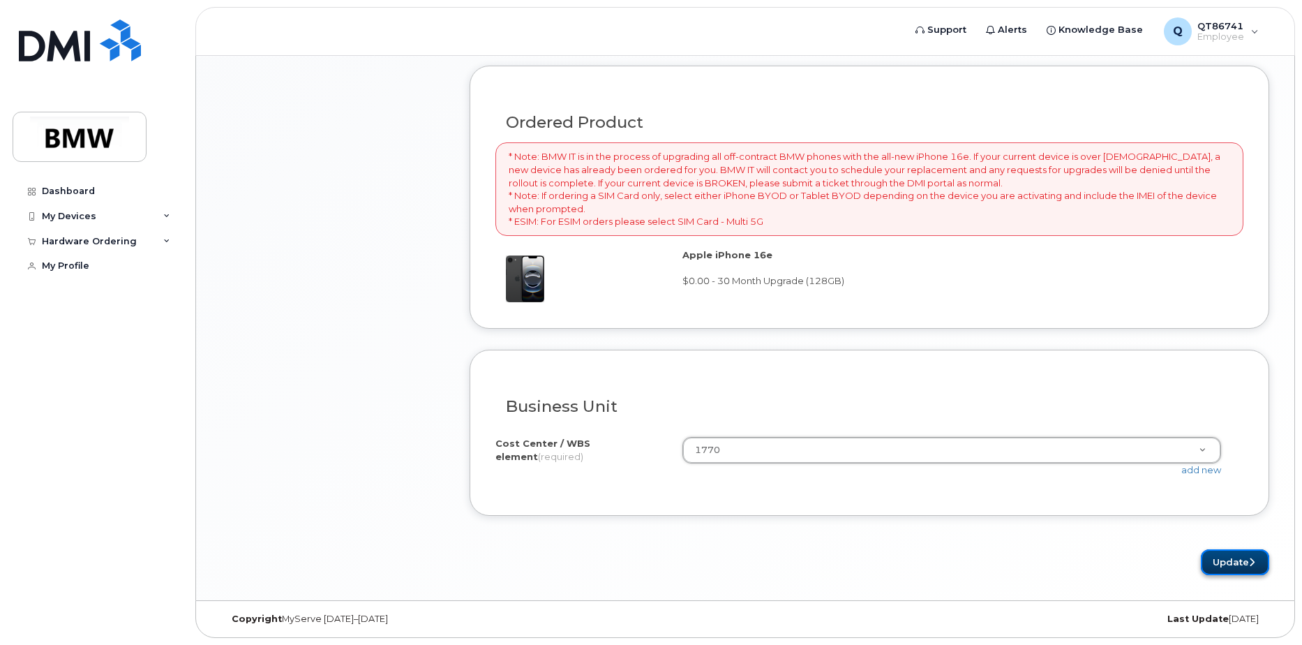
click at [1236, 564] on button "Update" at bounding box center [1235, 562] width 68 height 26
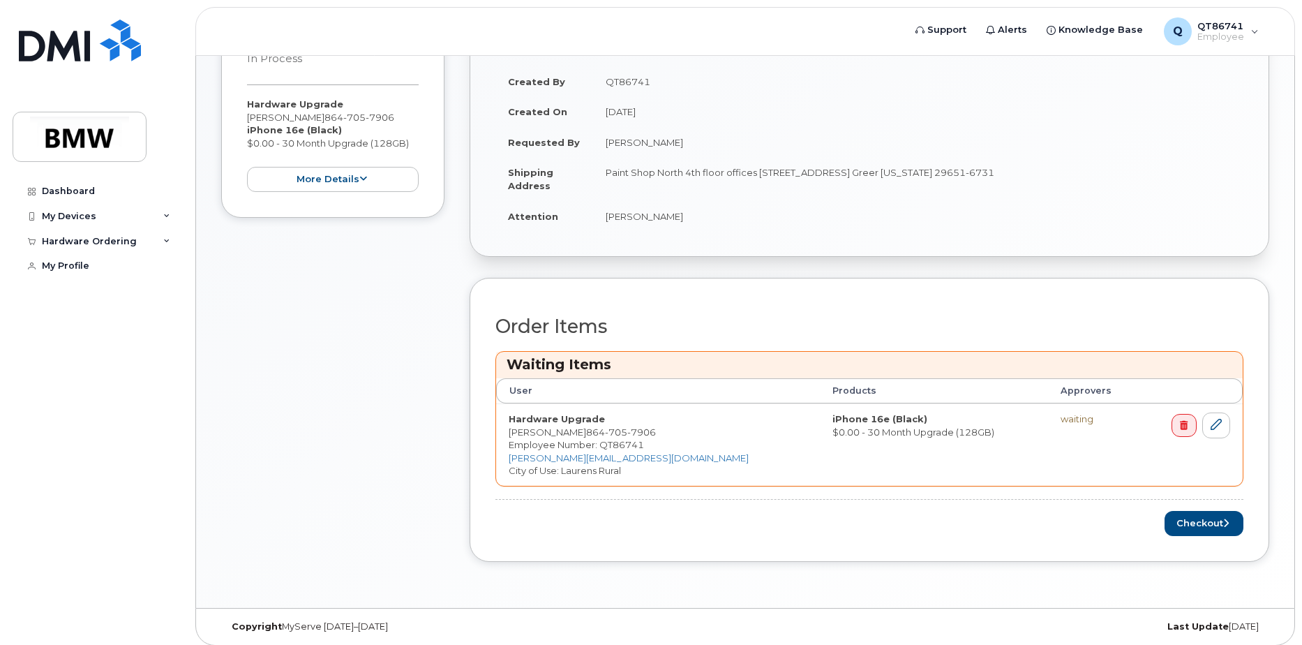
scroll to position [391, 0]
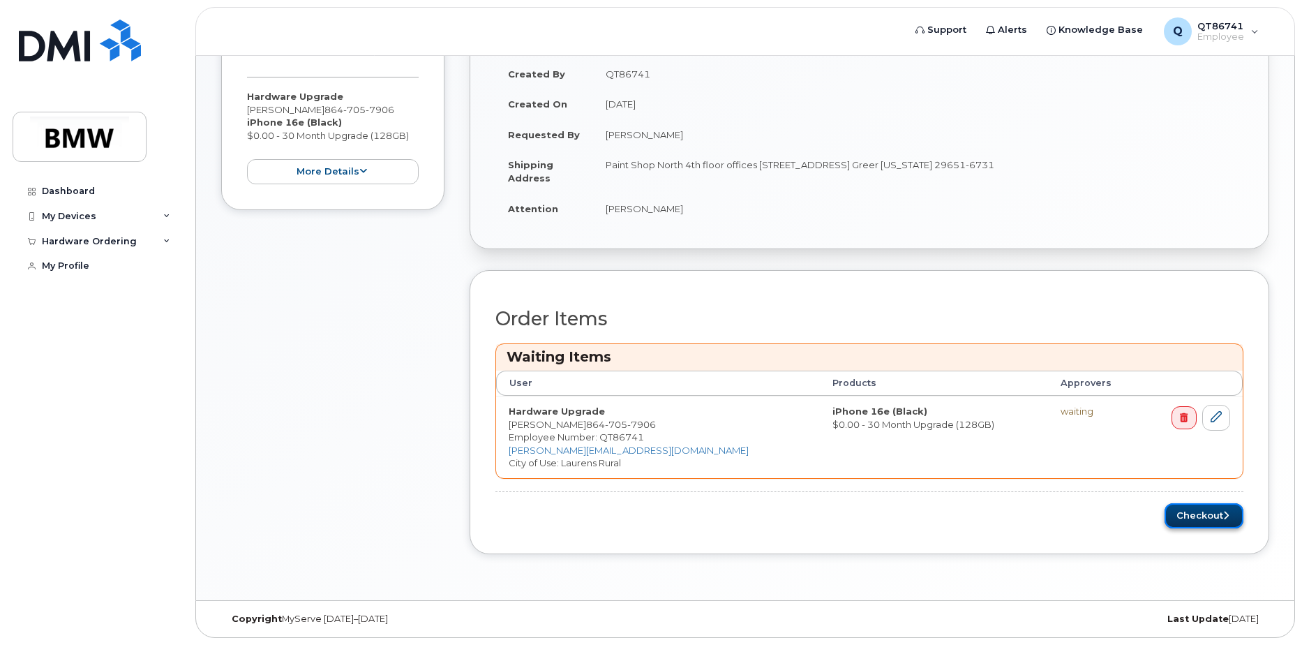
click at [1199, 519] on button "Checkout" at bounding box center [1204, 516] width 79 height 26
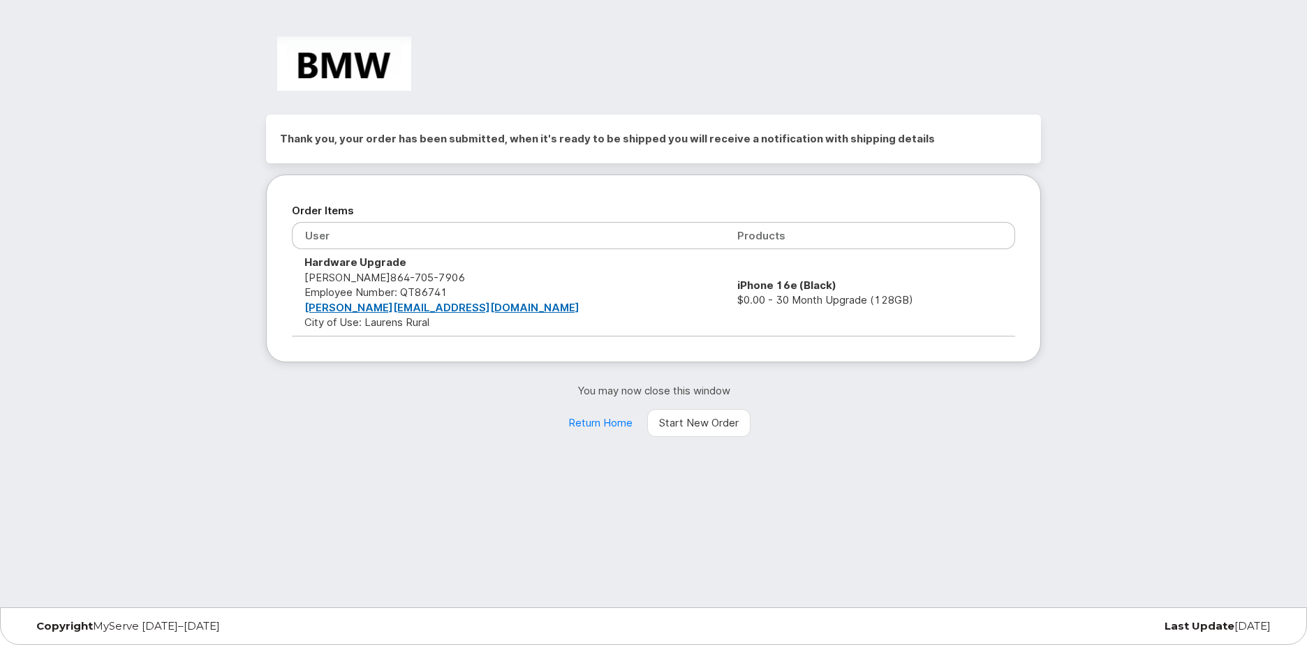
drag, startPoint x: 451, startPoint y: 429, endPoint x: 457, endPoint y: 442, distance: 14.7
click at [451, 429] on div "You may now close this window Return Home Start New Order" at bounding box center [653, 410] width 775 height 54
click at [579, 515] on div "Thank you, your order has been submitted, when it's ready to be shipped you wil…" at bounding box center [653, 303] width 1307 height 607
drag, startPoint x: 969, startPoint y: 523, endPoint x: 1039, endPoint y: 515, distance: 70.3
click at [972, 523] on div "Thank you, your order has been submitted, when it's ready to be shipped you wil…" at bounding box center [653, 303] width 1307 height 607
